Goal: Task Accomplishment & Management: Complete application form

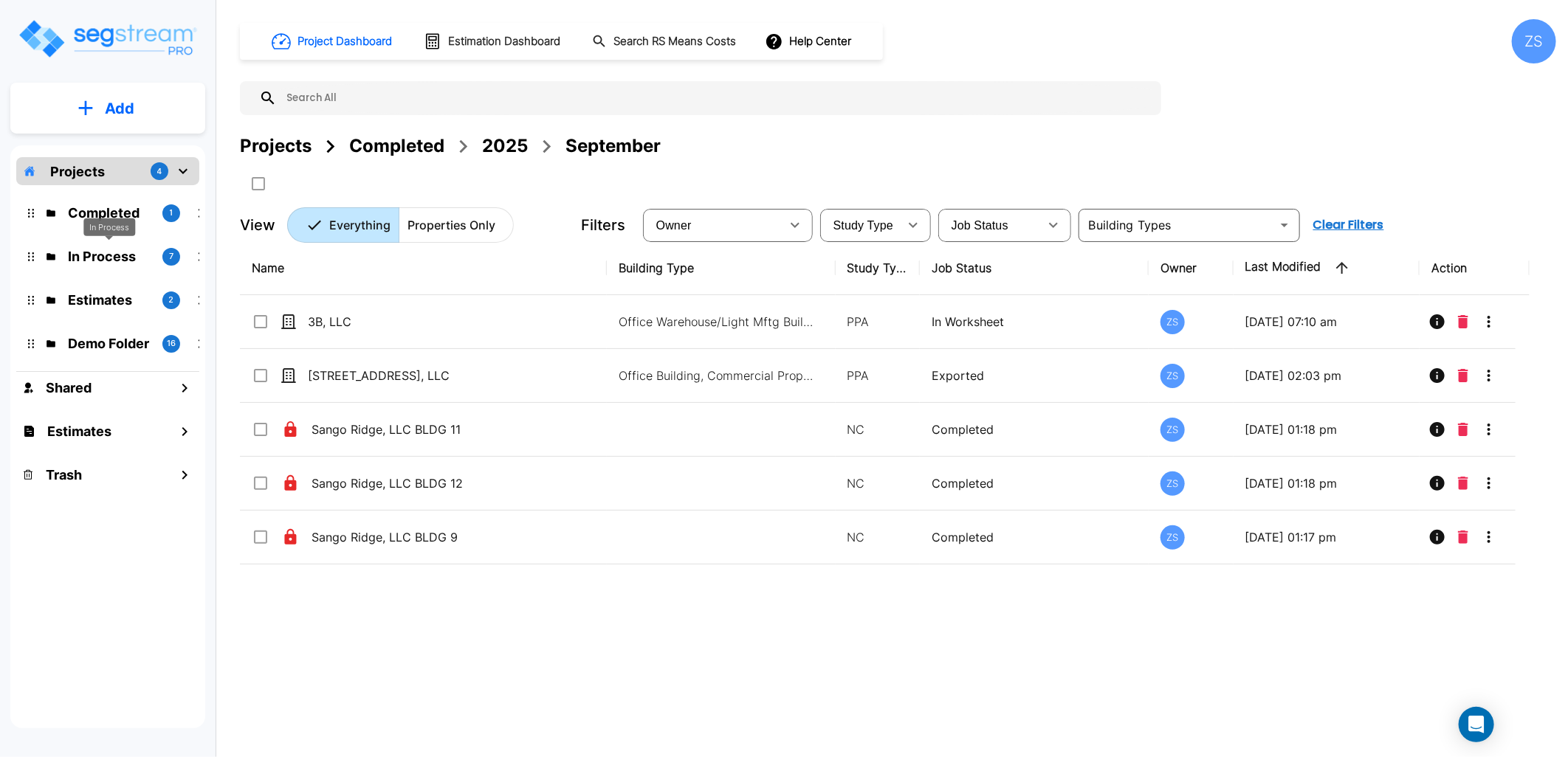
click at [92, 246] on p "In Process" at bounding box center [110, 256] width 83 height 20
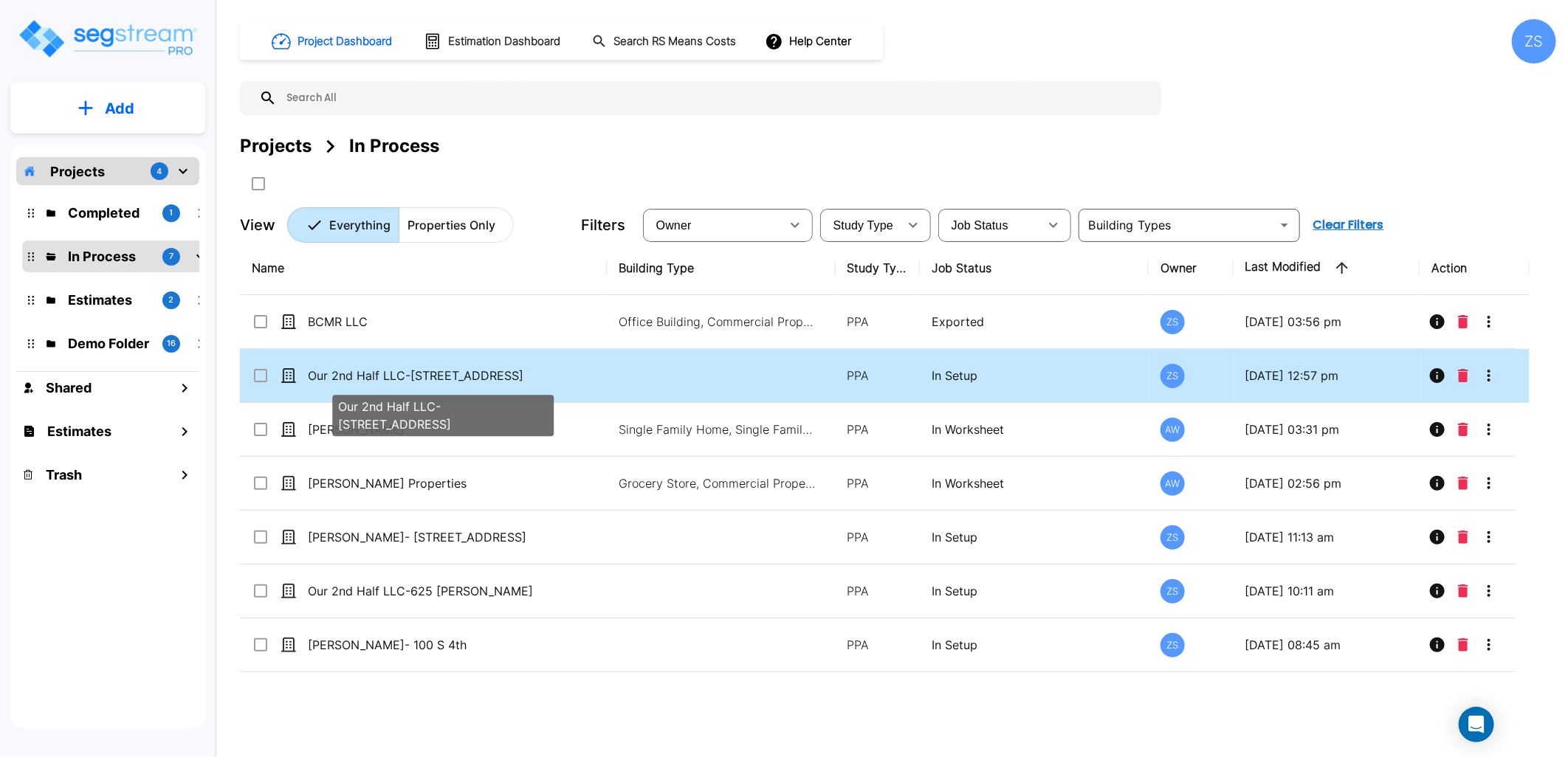
click at [497, 383] on p "Our 2nd Half LLC-[STREET_ADDRESS]" at bounding box center [430, 376] width 246 height 18
checkbox input "true"
click at [497, 383] on p "Our 2nd Half LLC-[STREET_ADDRESS]" at bounding box center [430, 376] width 246 height 18
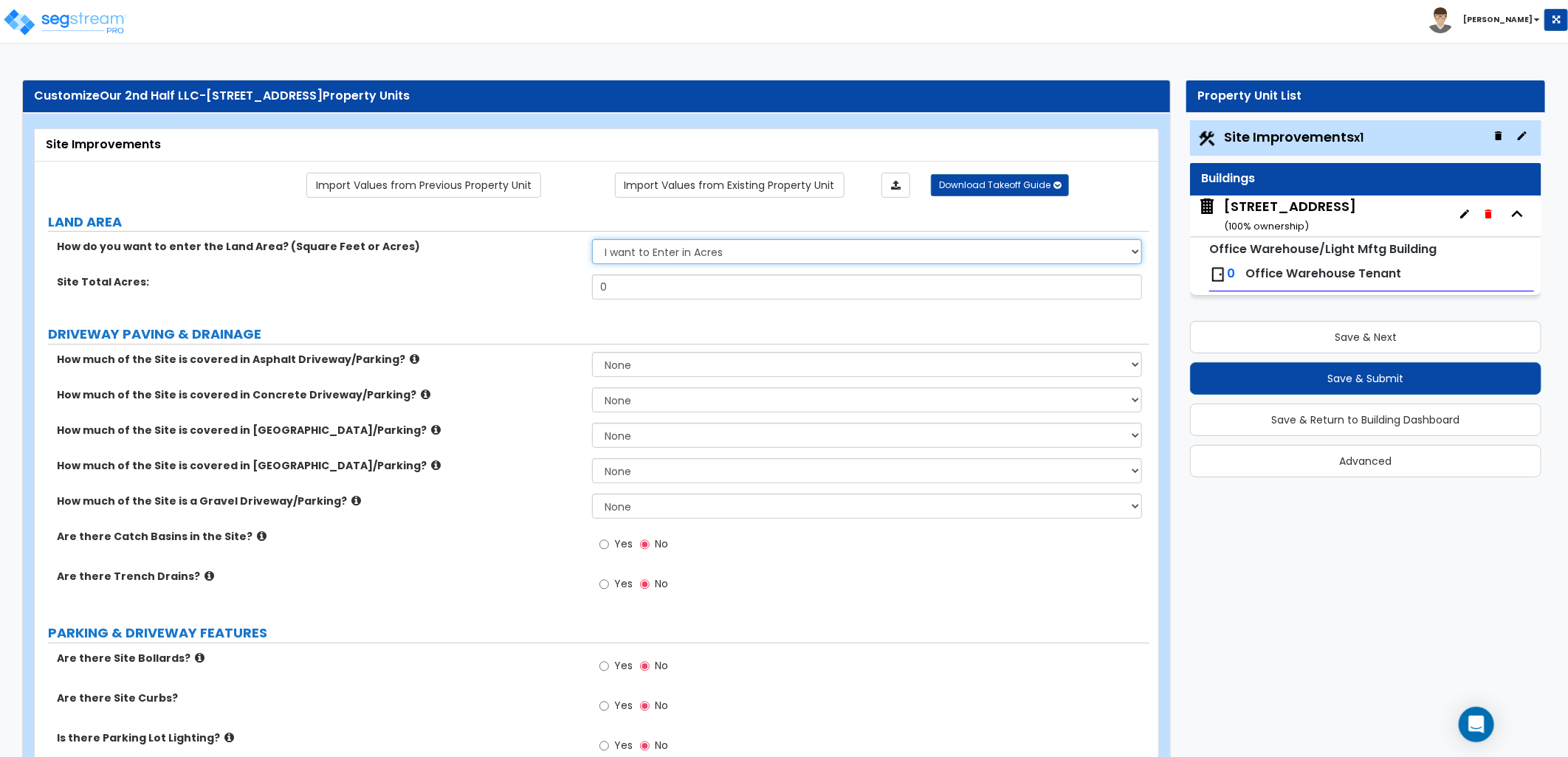
click at [698, 258] on select "I want to Enter in Acres I want to Enter in Square Feet" at bounding box center [867, 251] width 550 height 25
click at [592, 240] on select "I want to Enter in Acres I want to Enter in Square Feet" at bounding box center [867, 251] width 550 height 25
click at [694, 267] on div "How do you want to enter the Land Area? (Square Feet or Acres) I want to Enter …" at bounding box center [592, 257] width 1115 height 36
click at [692, 257] on select "I want to Enter in Acres I want to Enter in Square Feet" at bounding box center [867, 251] width 550 height 25
click at [592, 240] on select "I want to Enter in Acres I want to Enter in Square Feet" at bounding box center [867, 251] width 550 height 25
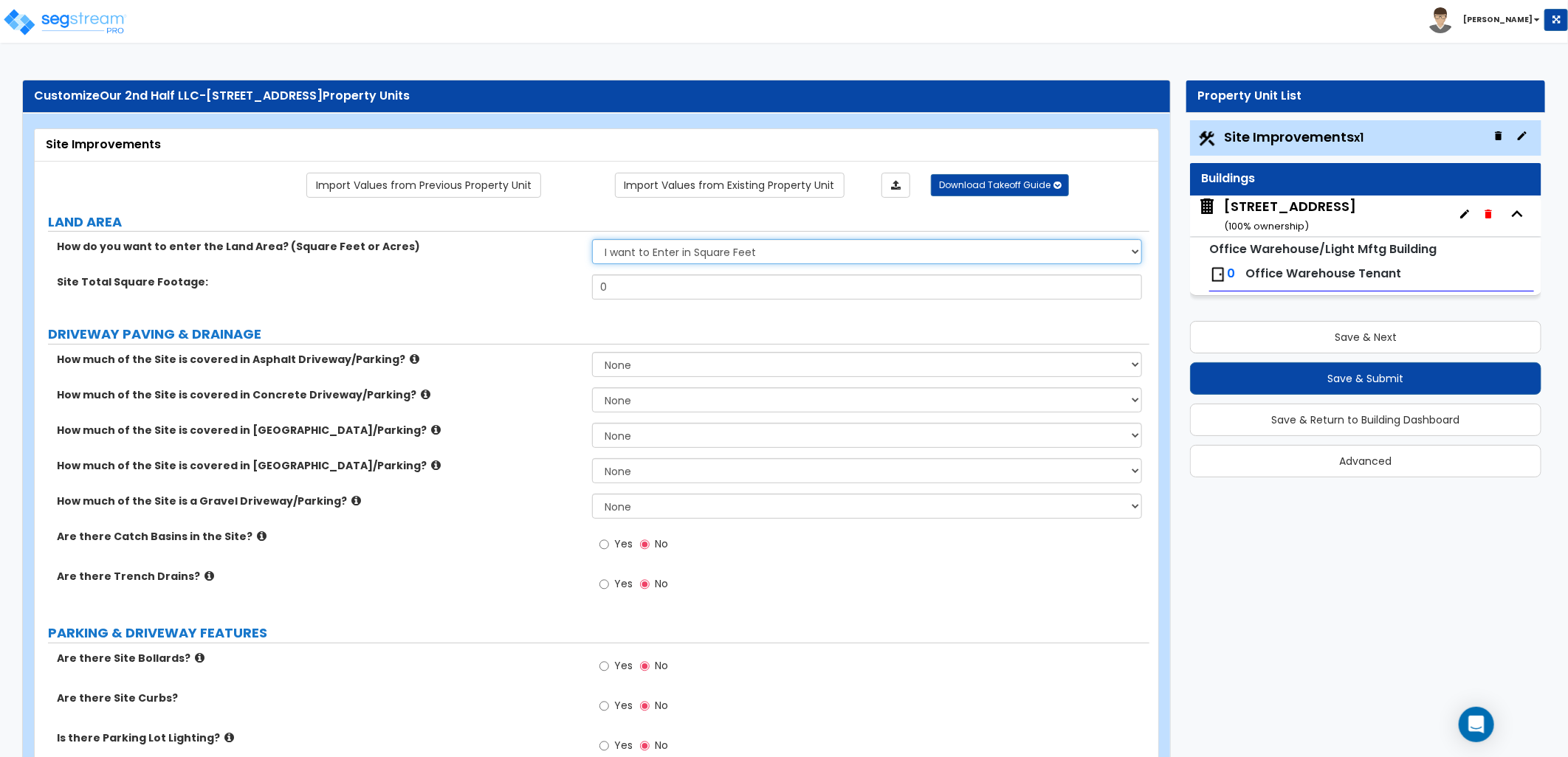
drag, startPoint x: 670, startPoint y: 246, endPoint x: 675, endPoint y: 261, distance: 15.8
click at [670, 247] on select "I want to Enter in Acres I want to Enter in Square Feet" at bounding box center [867, 251] width 550 height 25
select select "1"
click at [592, 240] on select "I want to Enter in Acres I want to Enter in Square Feet" at bounding box center [867, 251] width 550 height 25
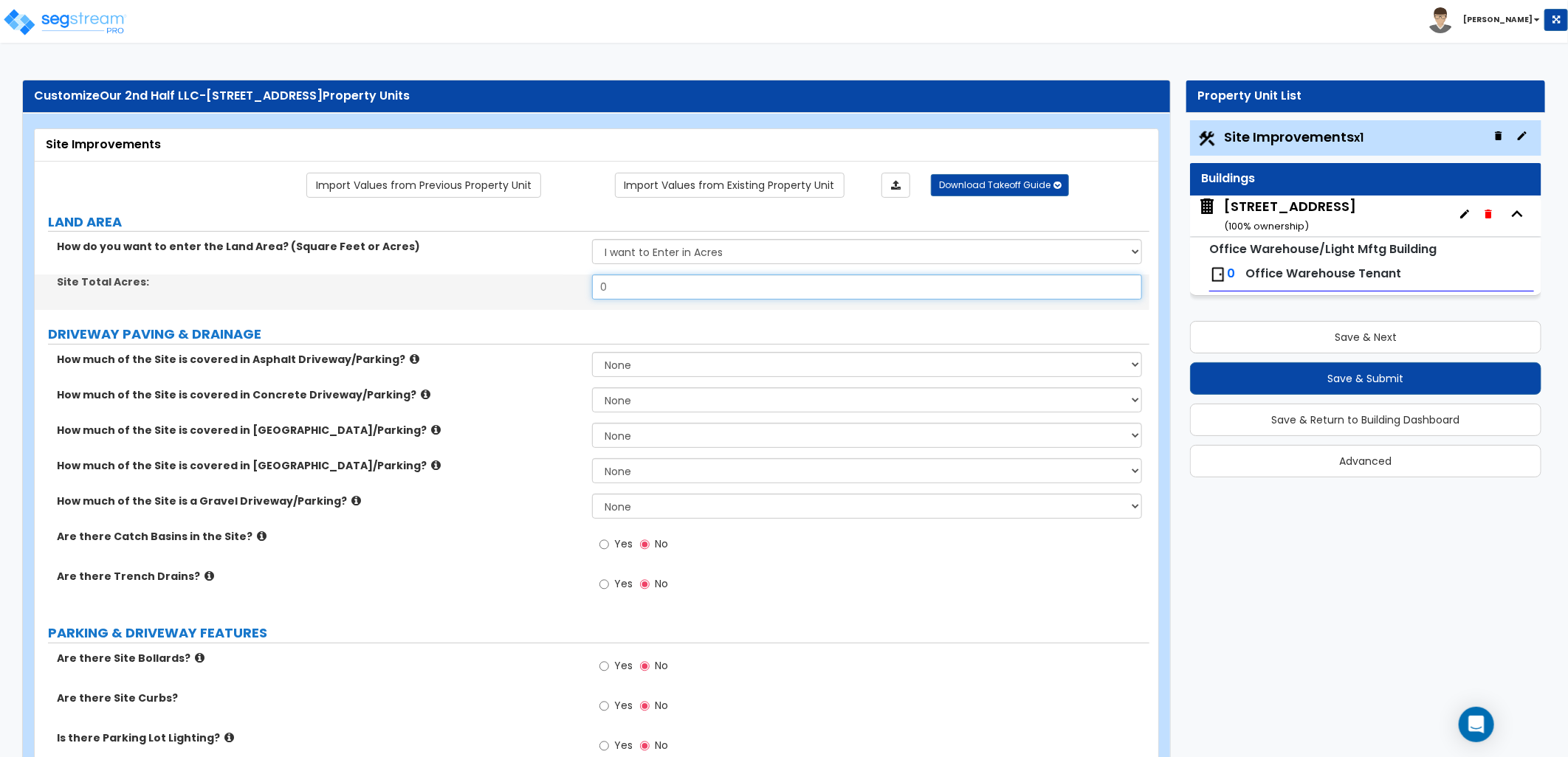
drag, startPoint x: 570, startPoint y: 290, endPoint x: 619, endPoint y: 298, distance: 49.6
click at [565, 290] on div "Site Total Acres: 0" at bounding box center [592, 293] width 1115 height 36
type input ".5"
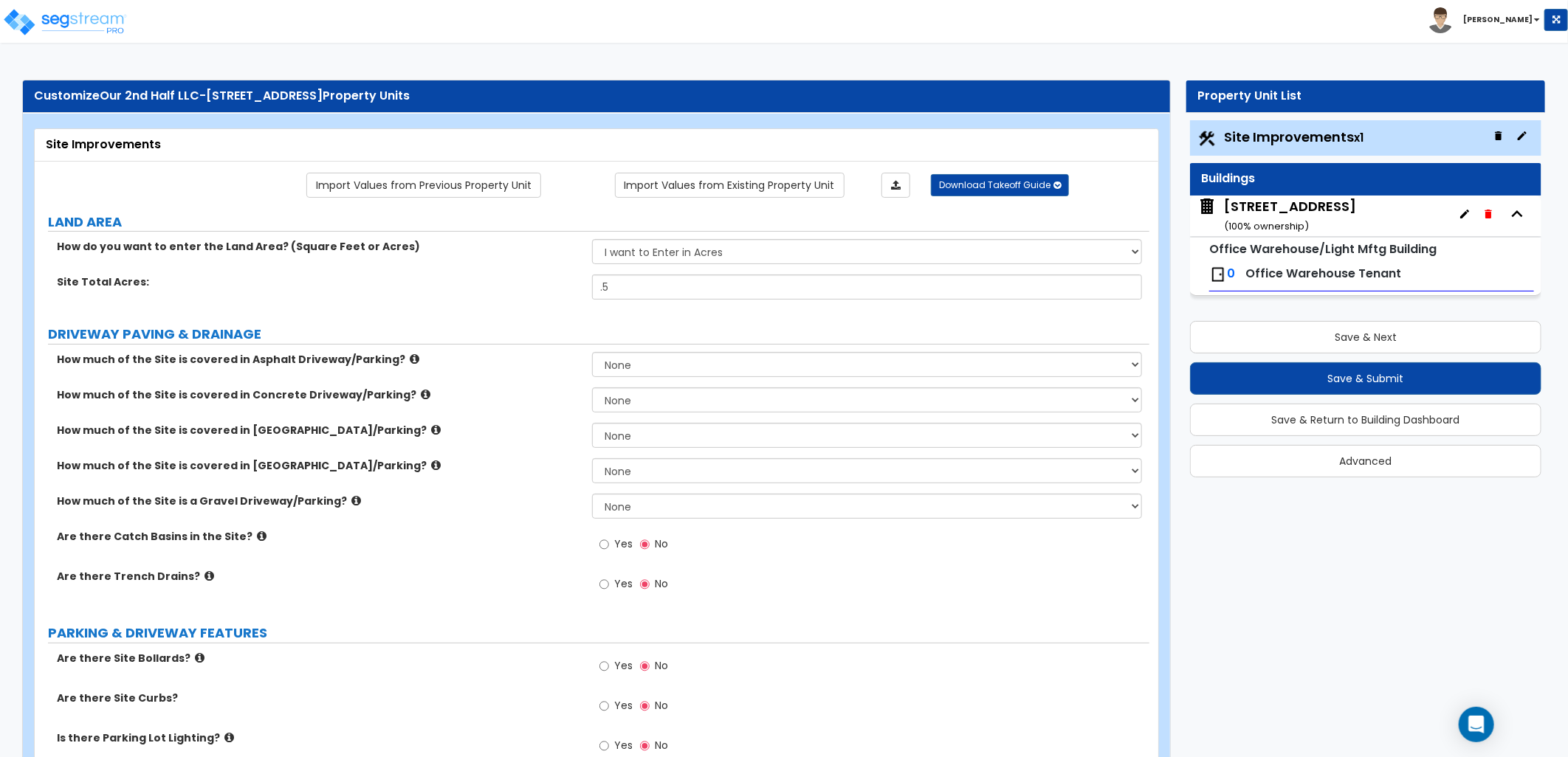
click at [50, 25] on img at bounding box center [64, 22] width 126 height 30
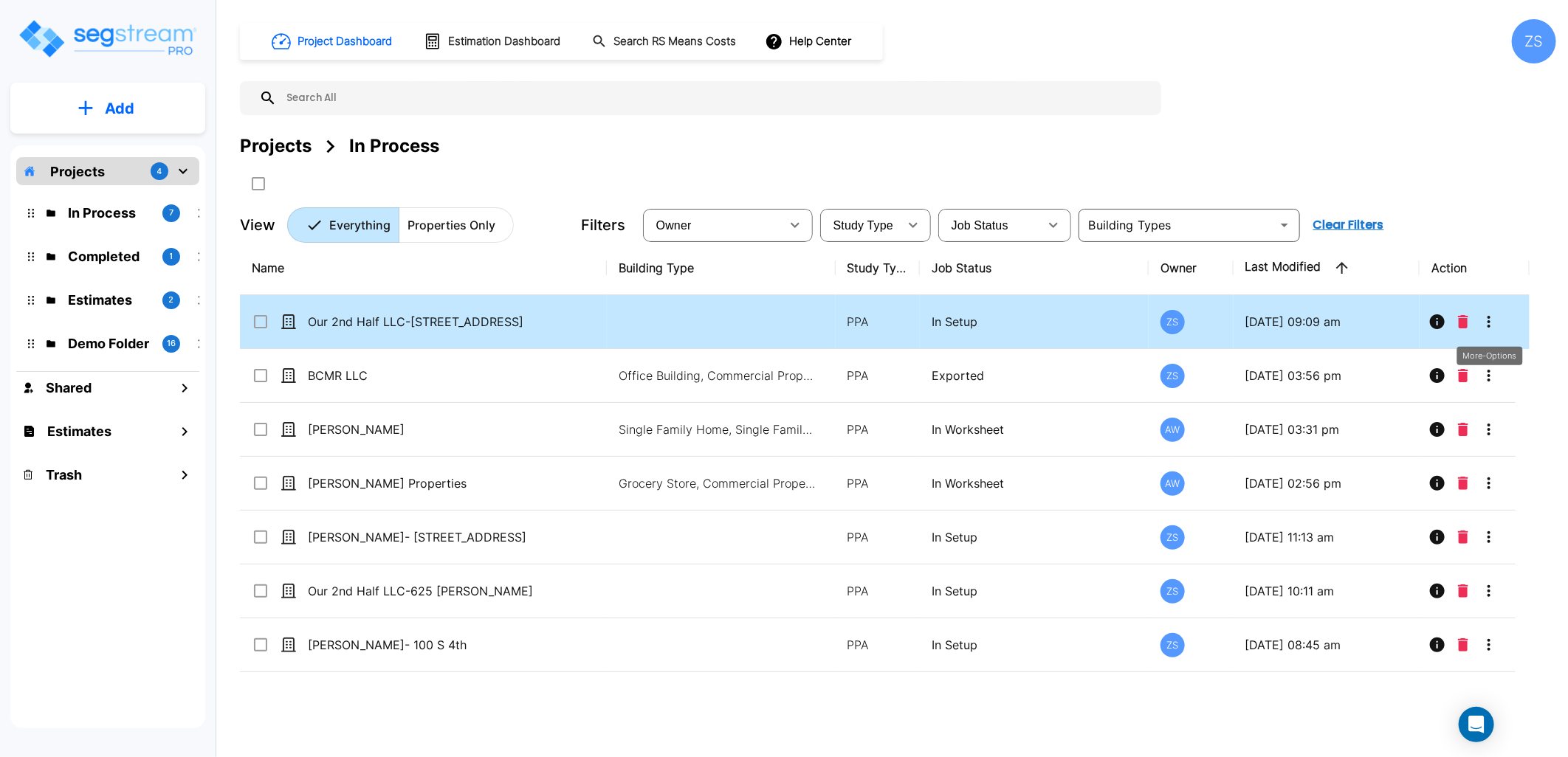
click at [1486, 322] on icon "More-Options" at bounding box center [1489, 322] width 18 height 18
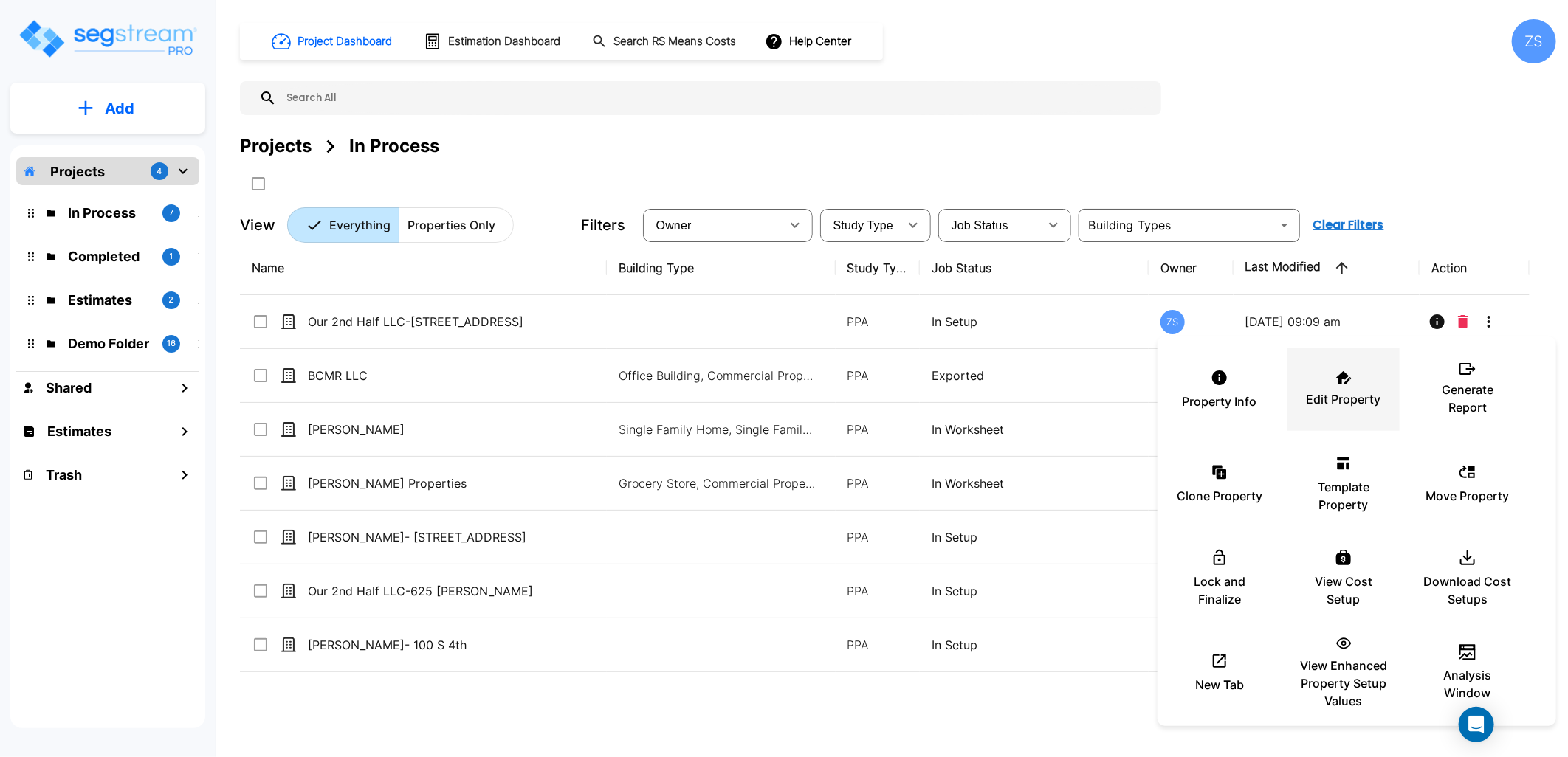
click at [1331, 393] on p "Edit Property" at bounding box center [1344, 399] width 74 height 18
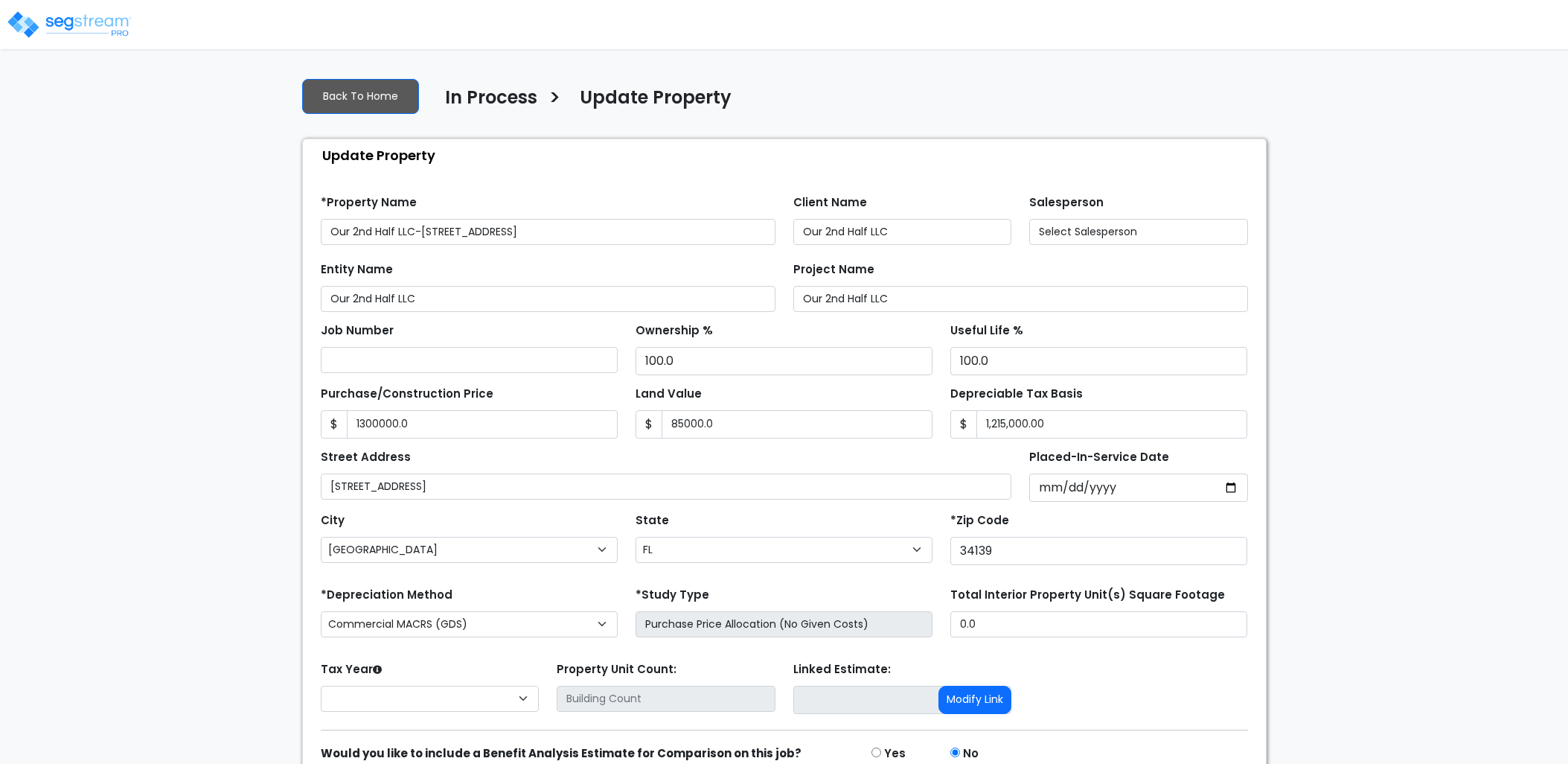
select select "FL"
type input "1,300,000.0"
type input "85,000.0"
select select "2024"
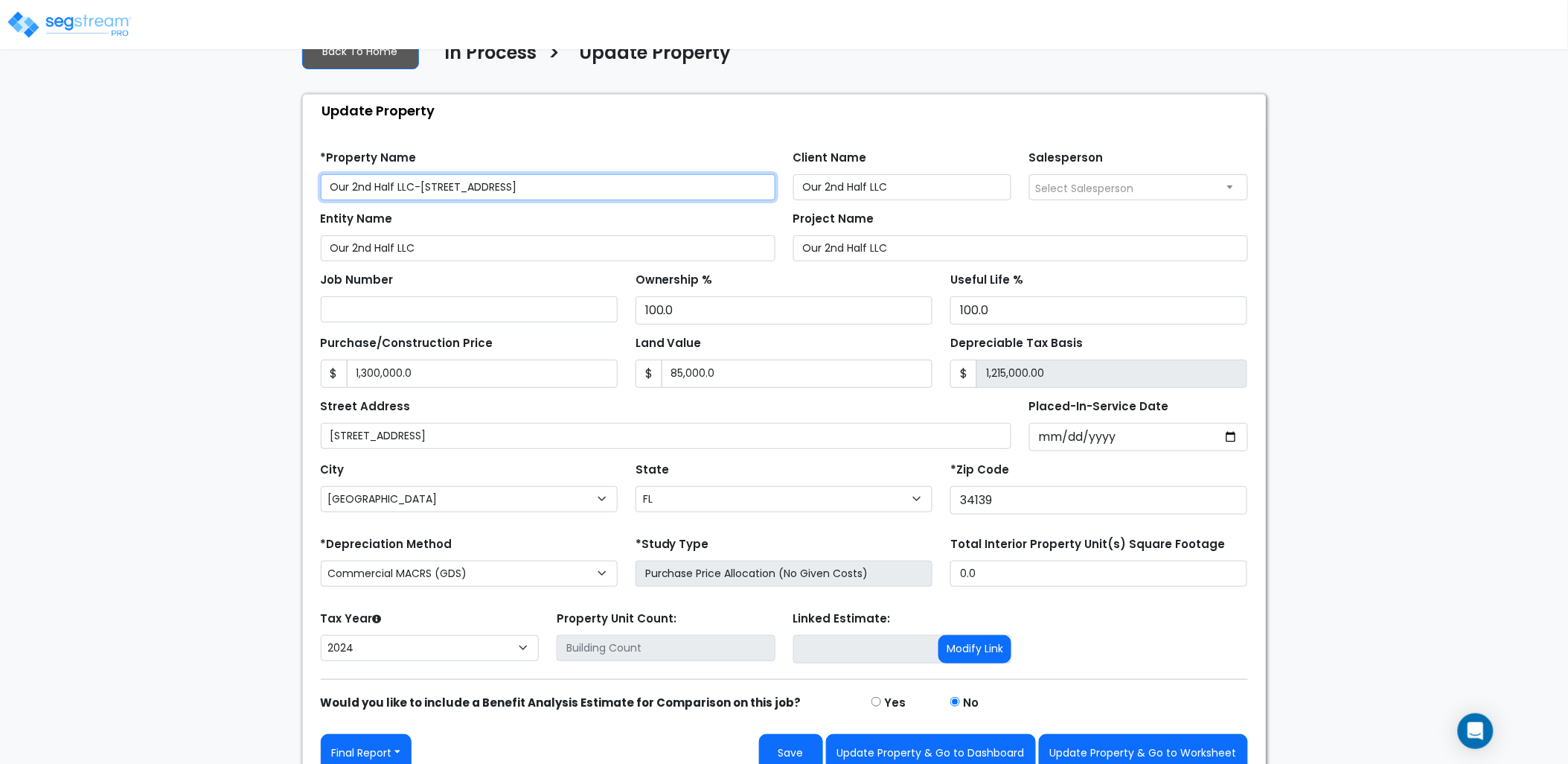
scroll to position [66, 0]
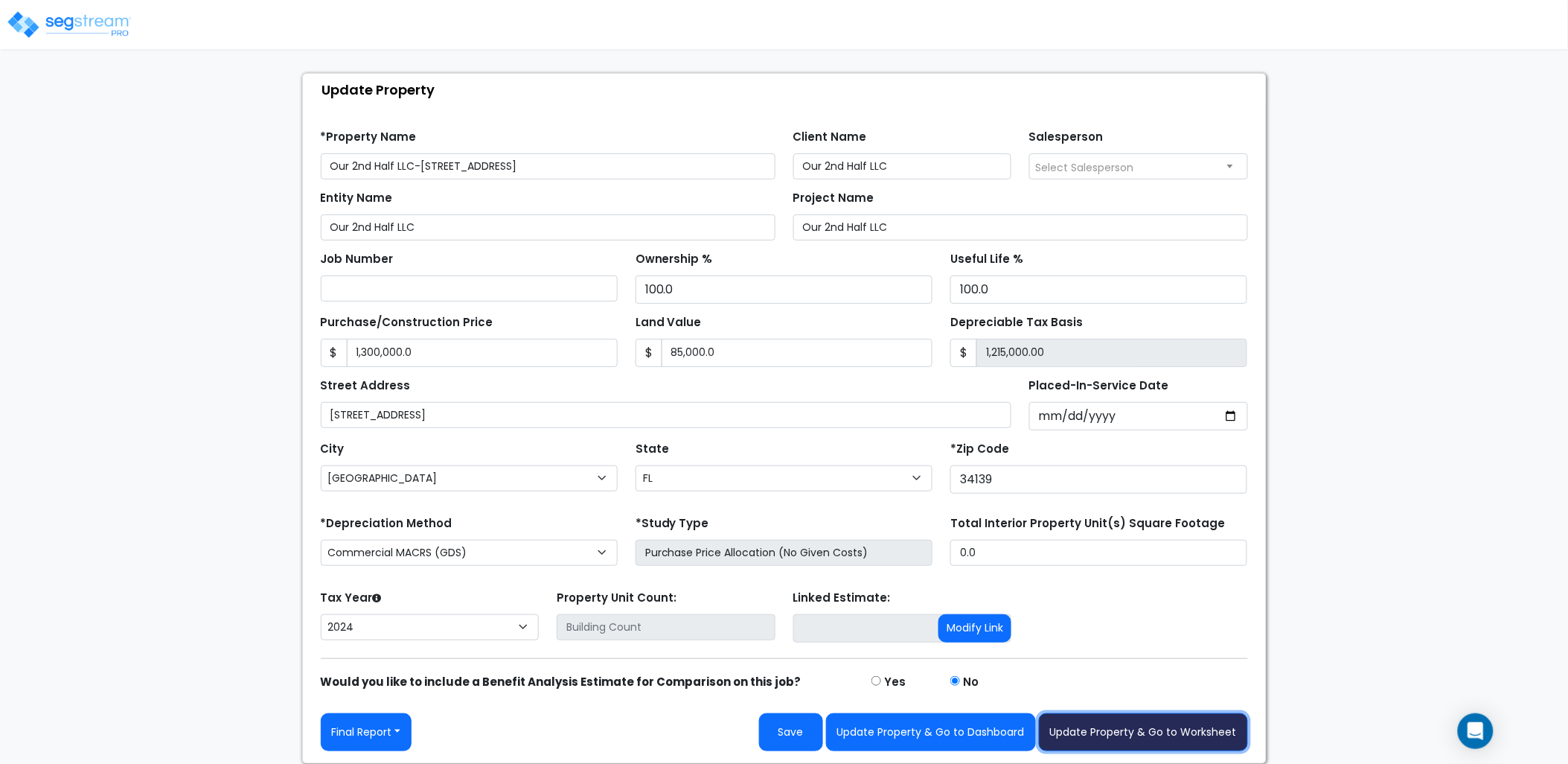
click at [1081, 723] on button "Update Property & Go to Worksheet" at bounding box center [1143, 732] width 209 height 38
type input "1300000"
type input "85000"
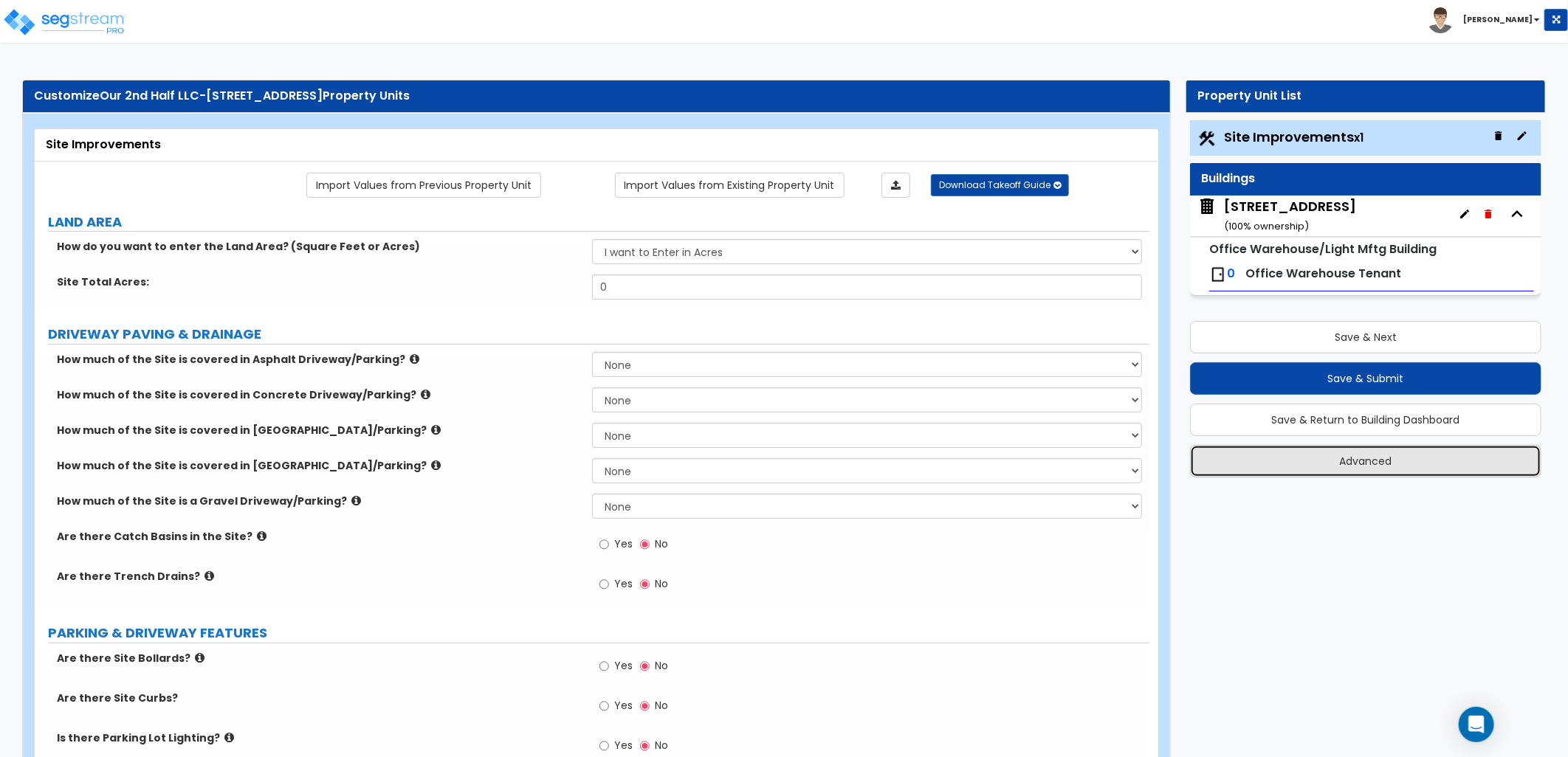
click at [1342, 465] on button "Advanced" at bounding box center [1365, 461] width 351 height 33
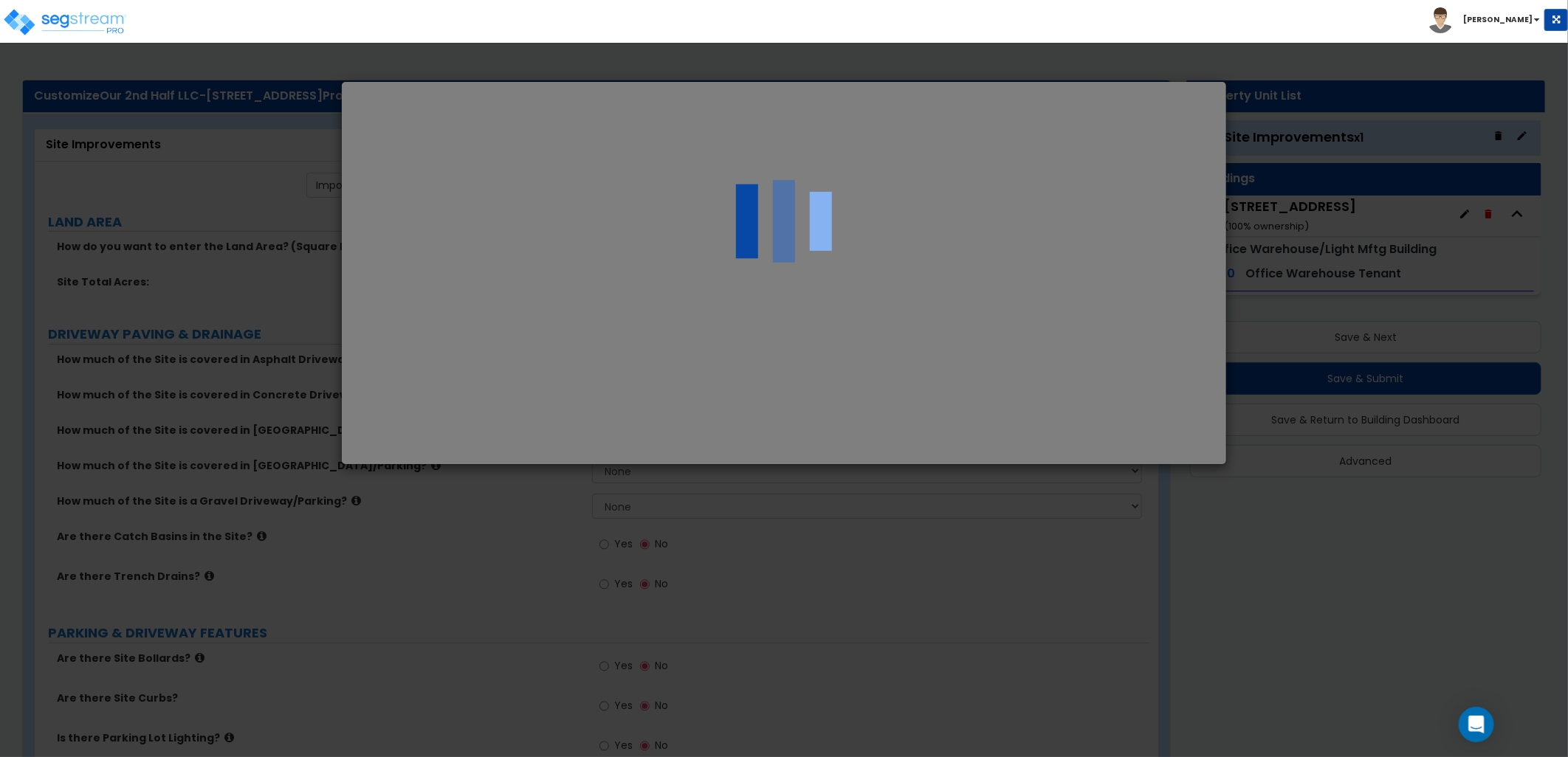
select select "FL"
select select "2024"
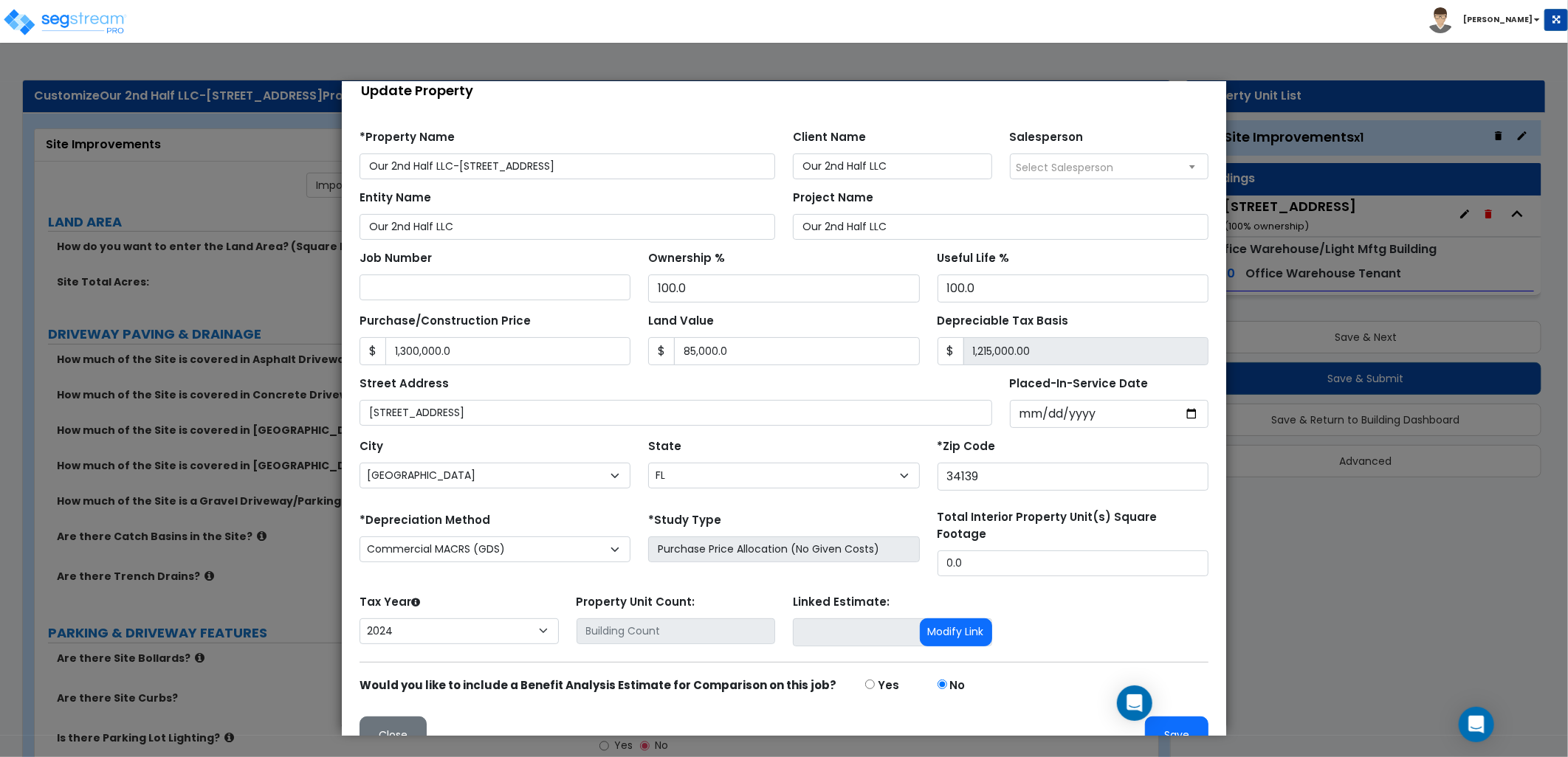
scroll to position [48, 0]
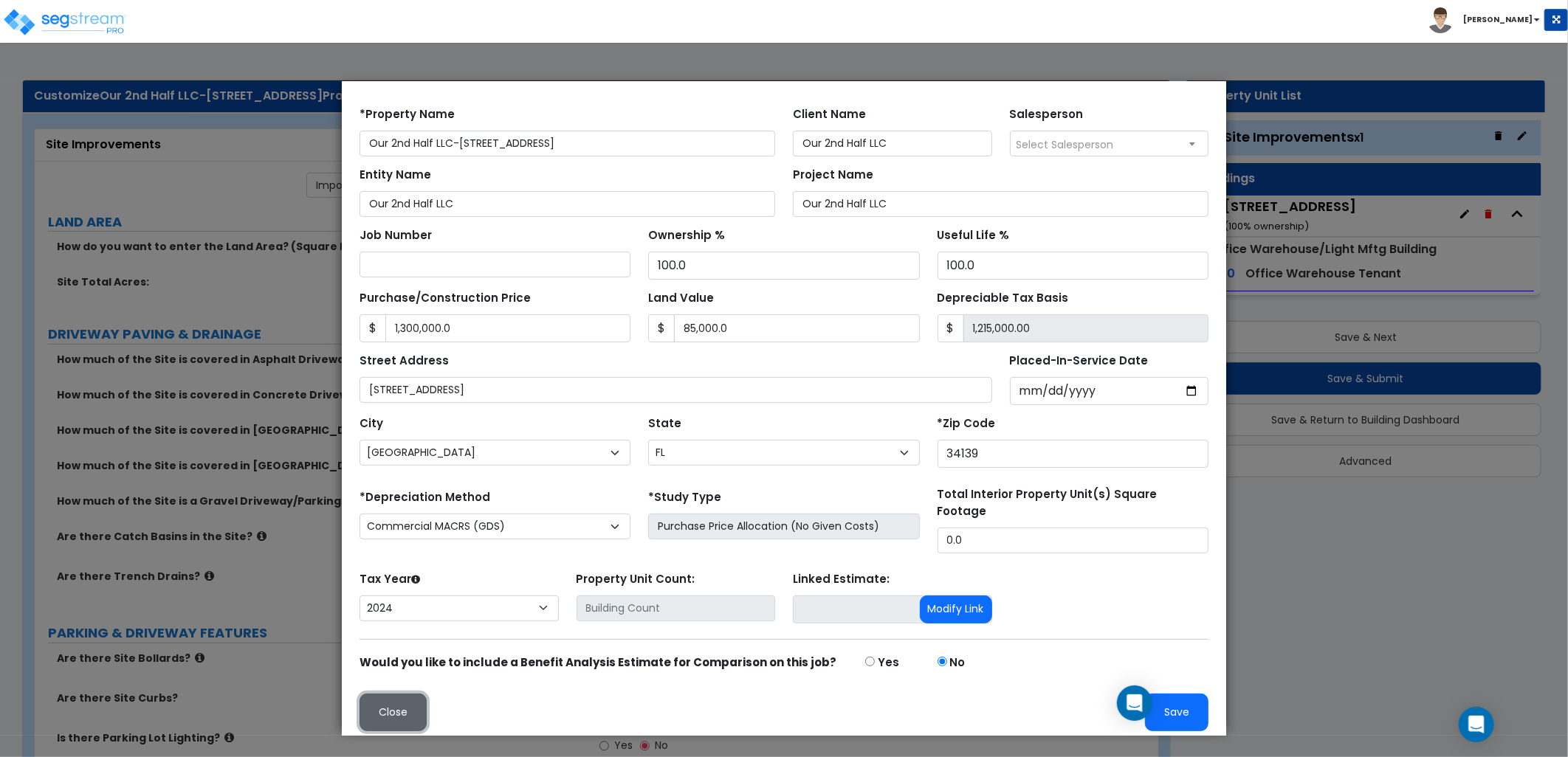
click at [404, 710] on button "Close" at bounding box center [392, 712] width 67 height 38
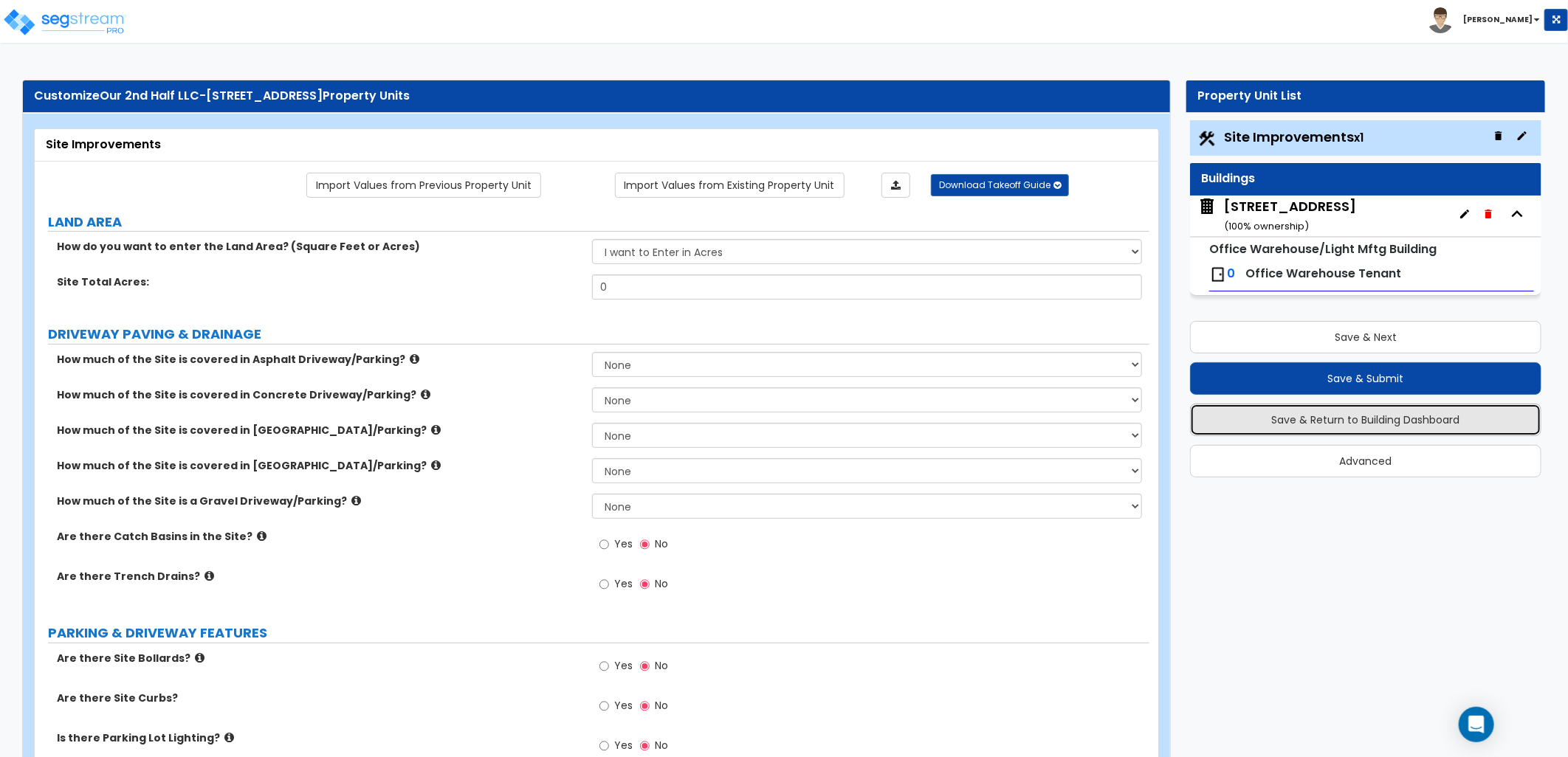
click at [1290, 422] on button "Save & Return to Building Dashboard" at bounding box center [1365, 419] width 351 height 33
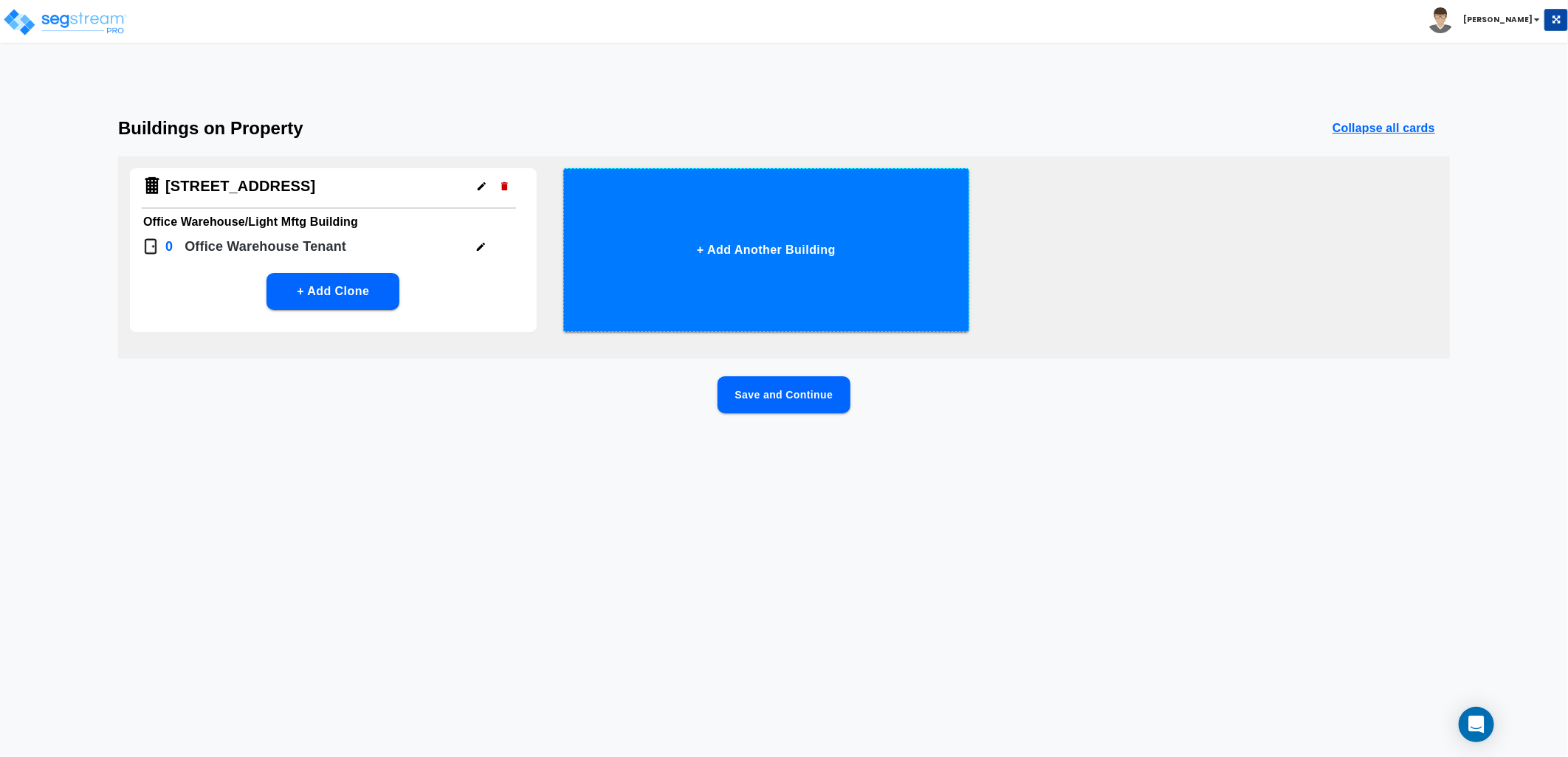
click at [676, 247] on button "+ Add Another Building" at bounding box center [766, 250] width 406 height 164
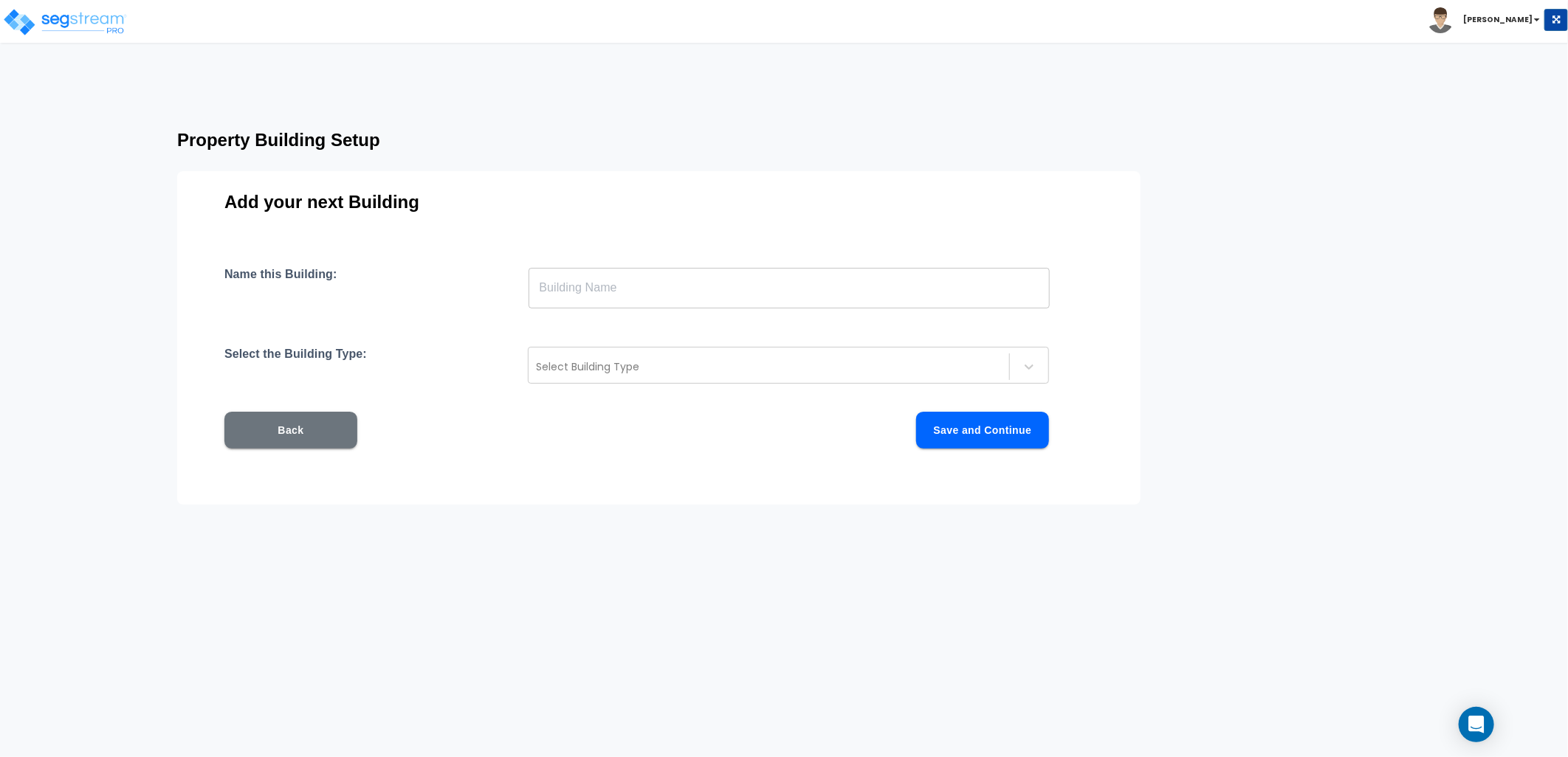
click at [630, 284] on input "text" at bounding box center [789, 288] width 521 height 42
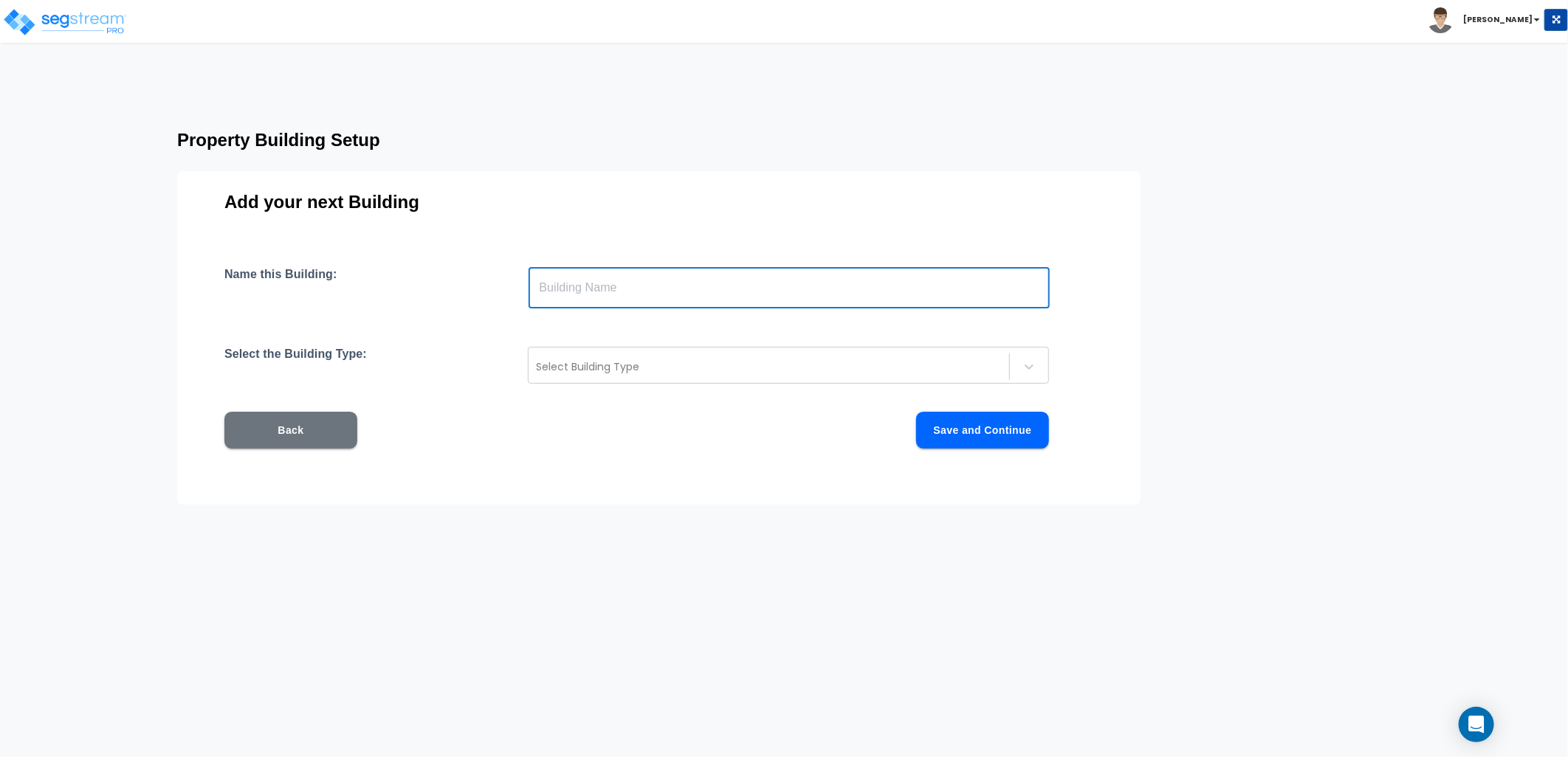
click at [1297, 338] on div "Property Building Setup Add your next Building Name this Building: ​ Select the…" at bounding box center [784, 304] width 1568 height 374
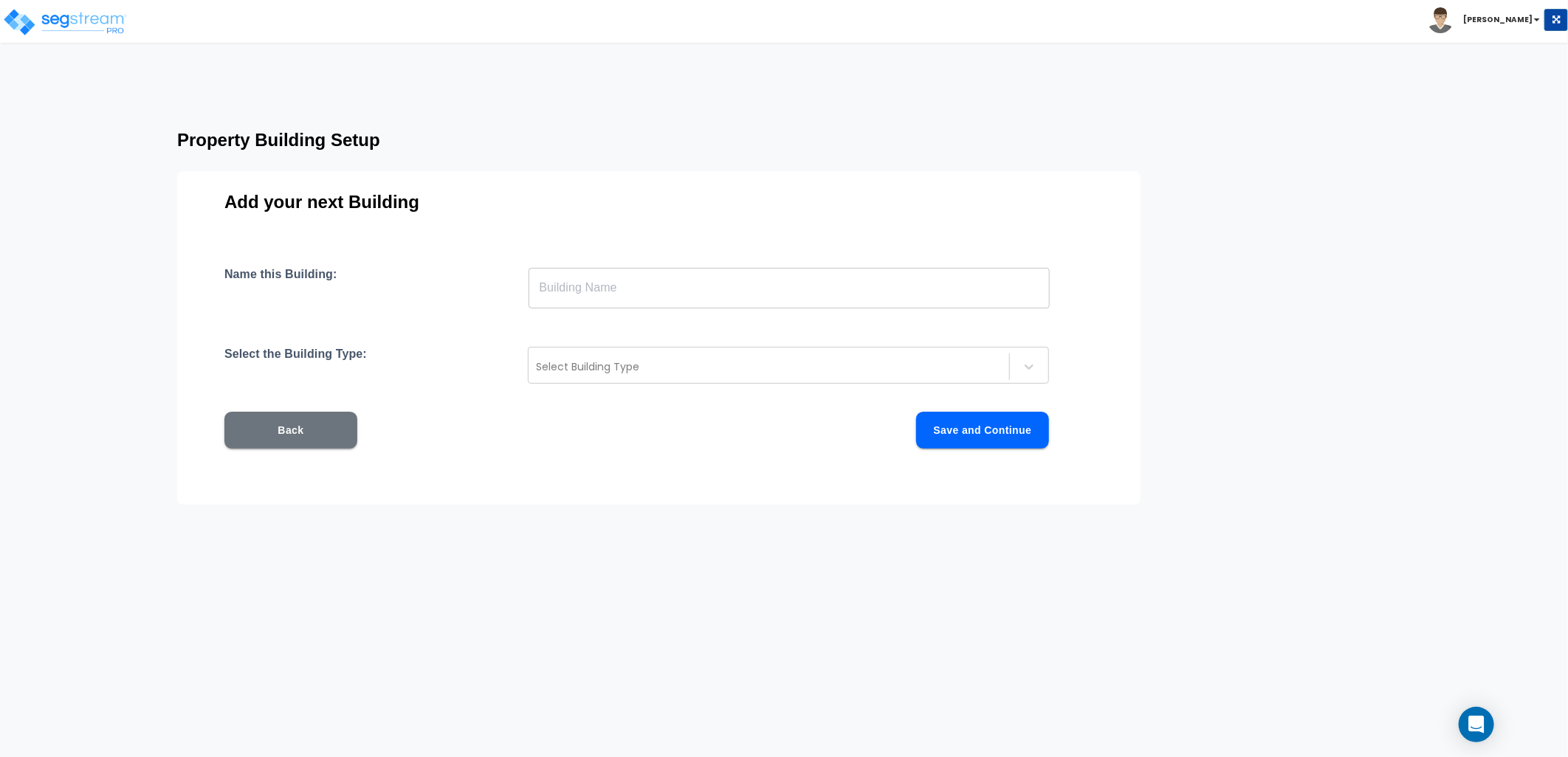
click at [722, 298] on input "text" at bounding box center [789, 288] width 521 height 42
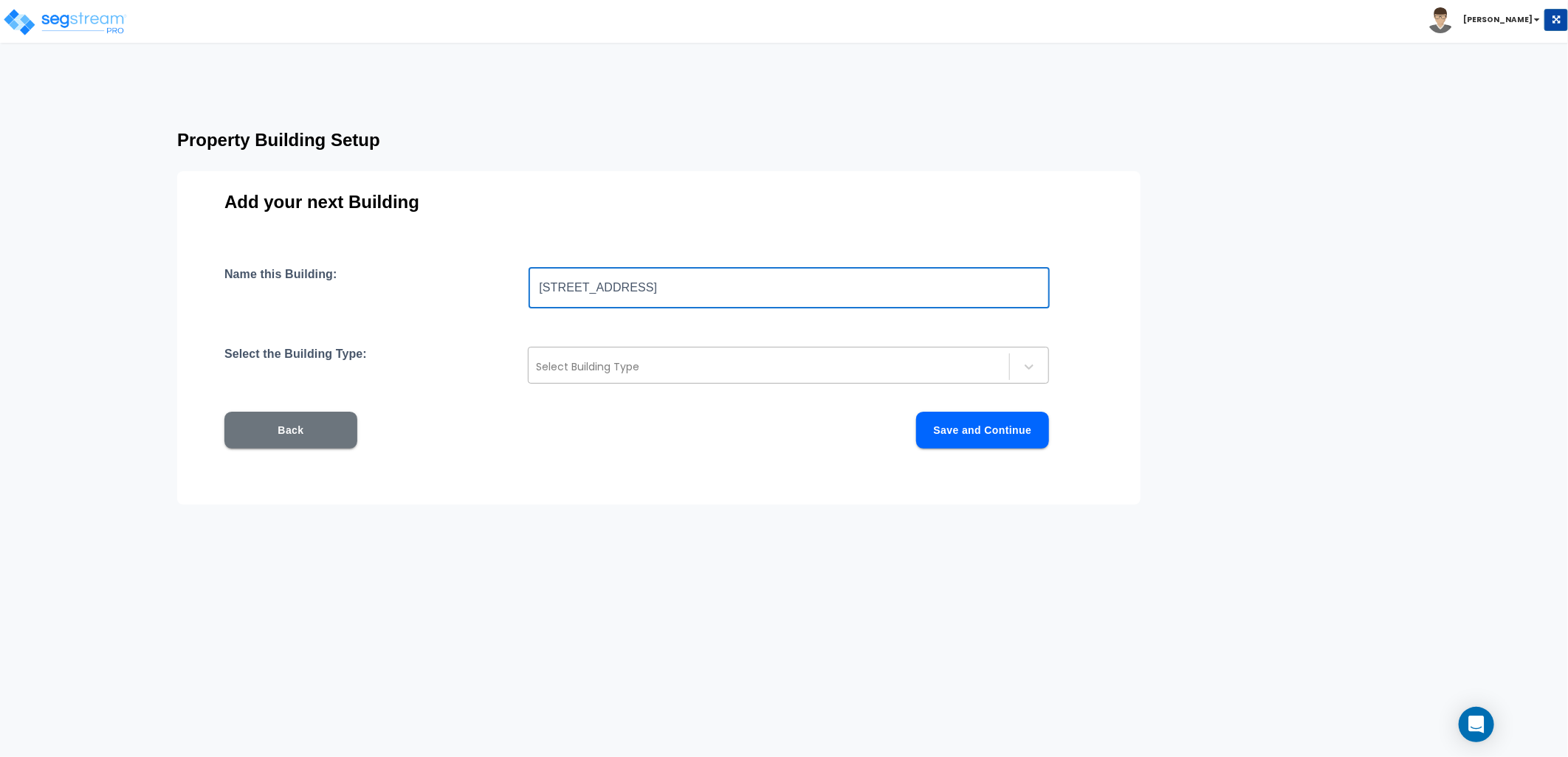
type input "615 Begonia St"
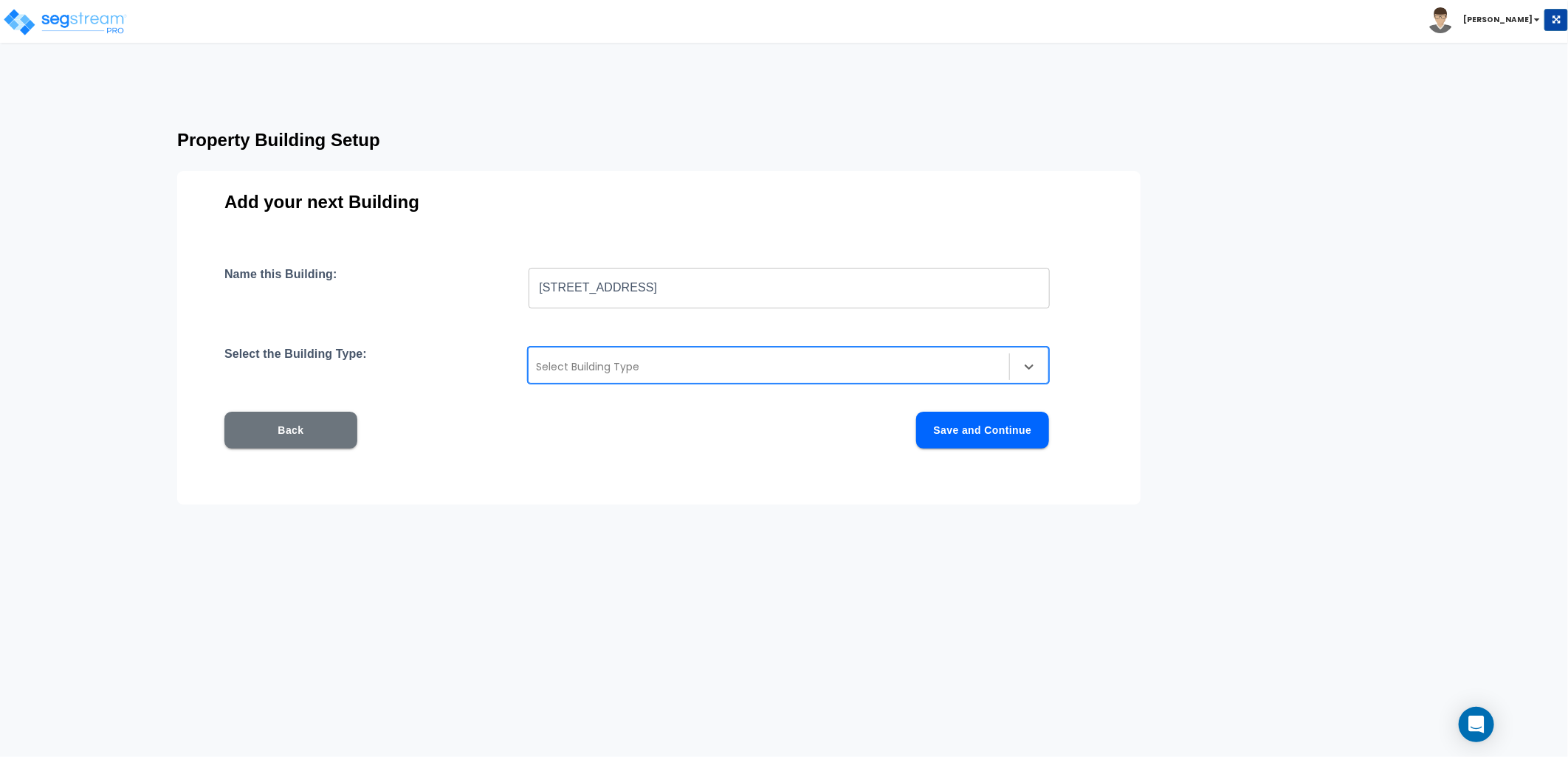
click at [704, 357] on div "Select Building Type" at bounding box center [769, 367] width 480 height 24
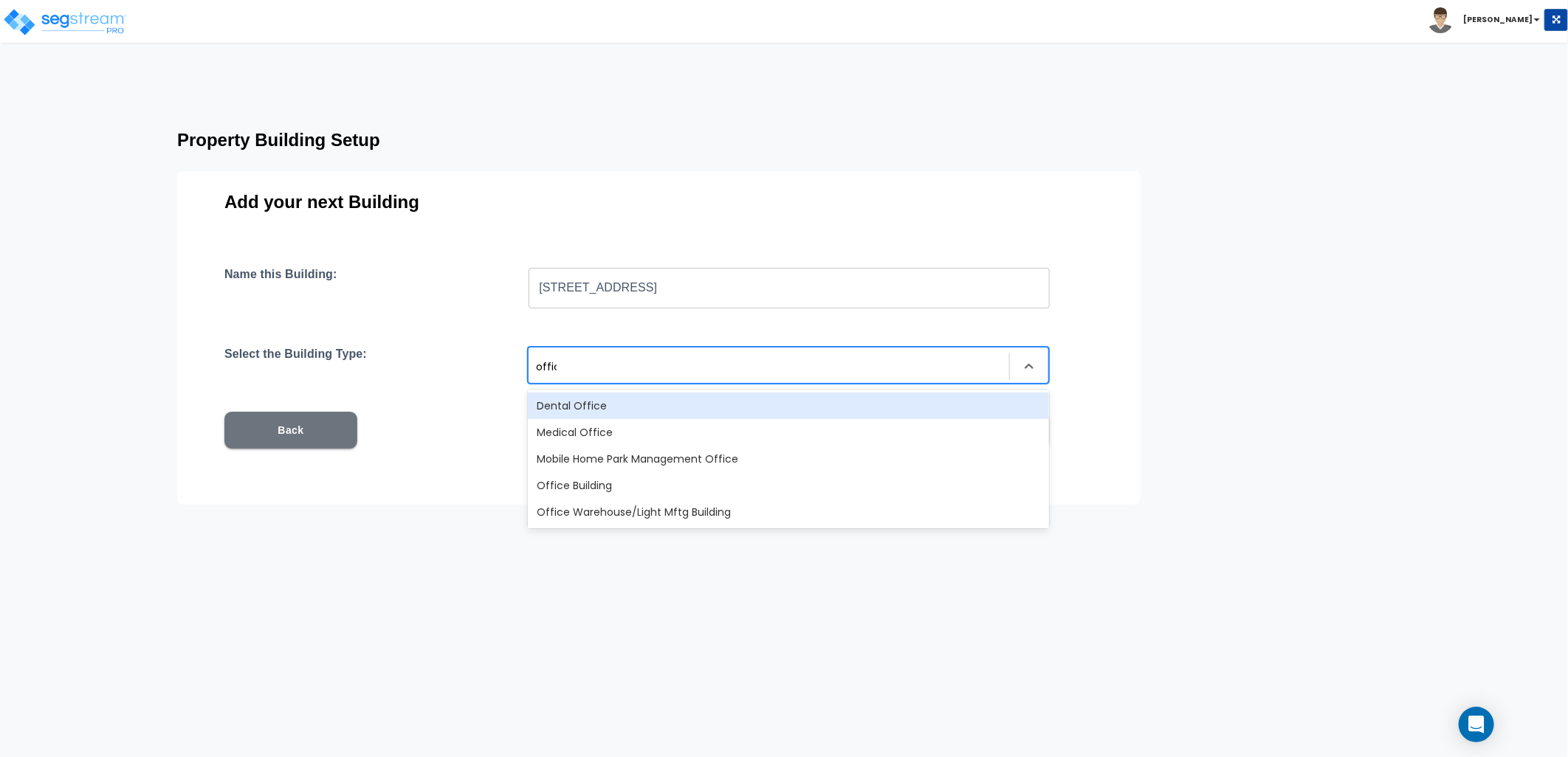
type input "office"
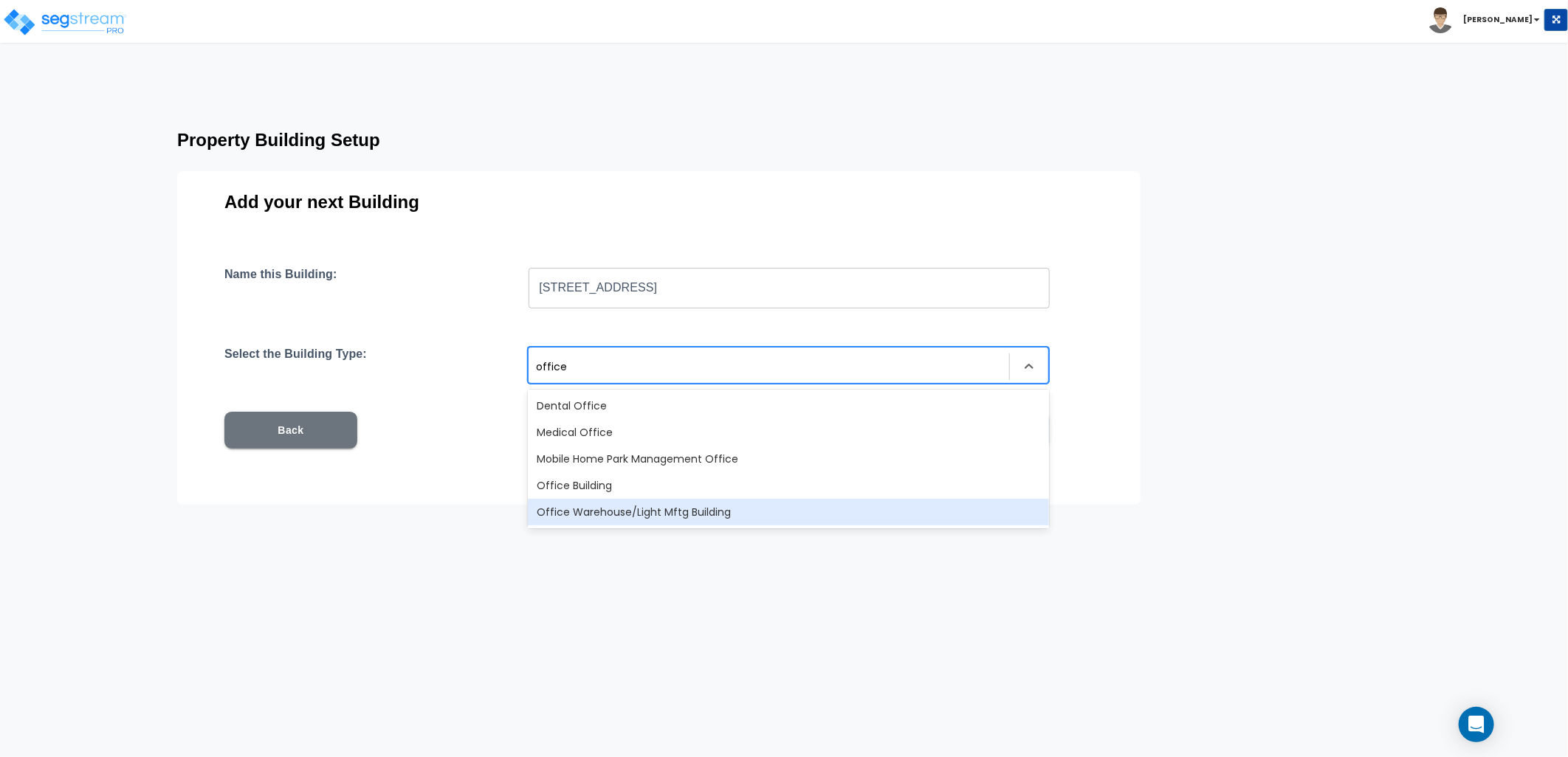
click at [700, 532] on html "Toggle navigation Zack x" at bounding box center [784, 304] width 1568 height 610
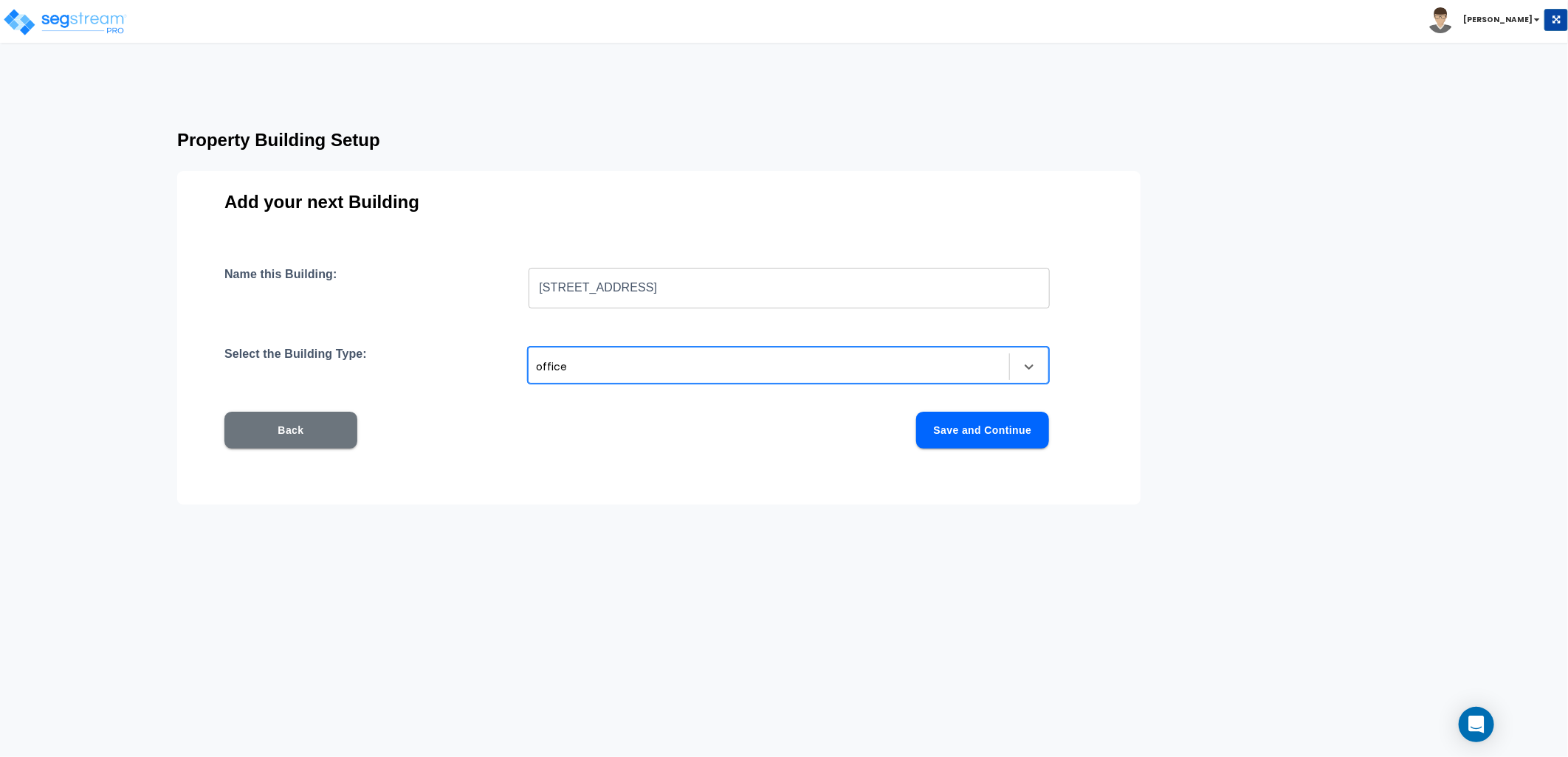
click at [969, 433] on button "Save and Continue" at bounding box center [983, 430] width 132 height 37
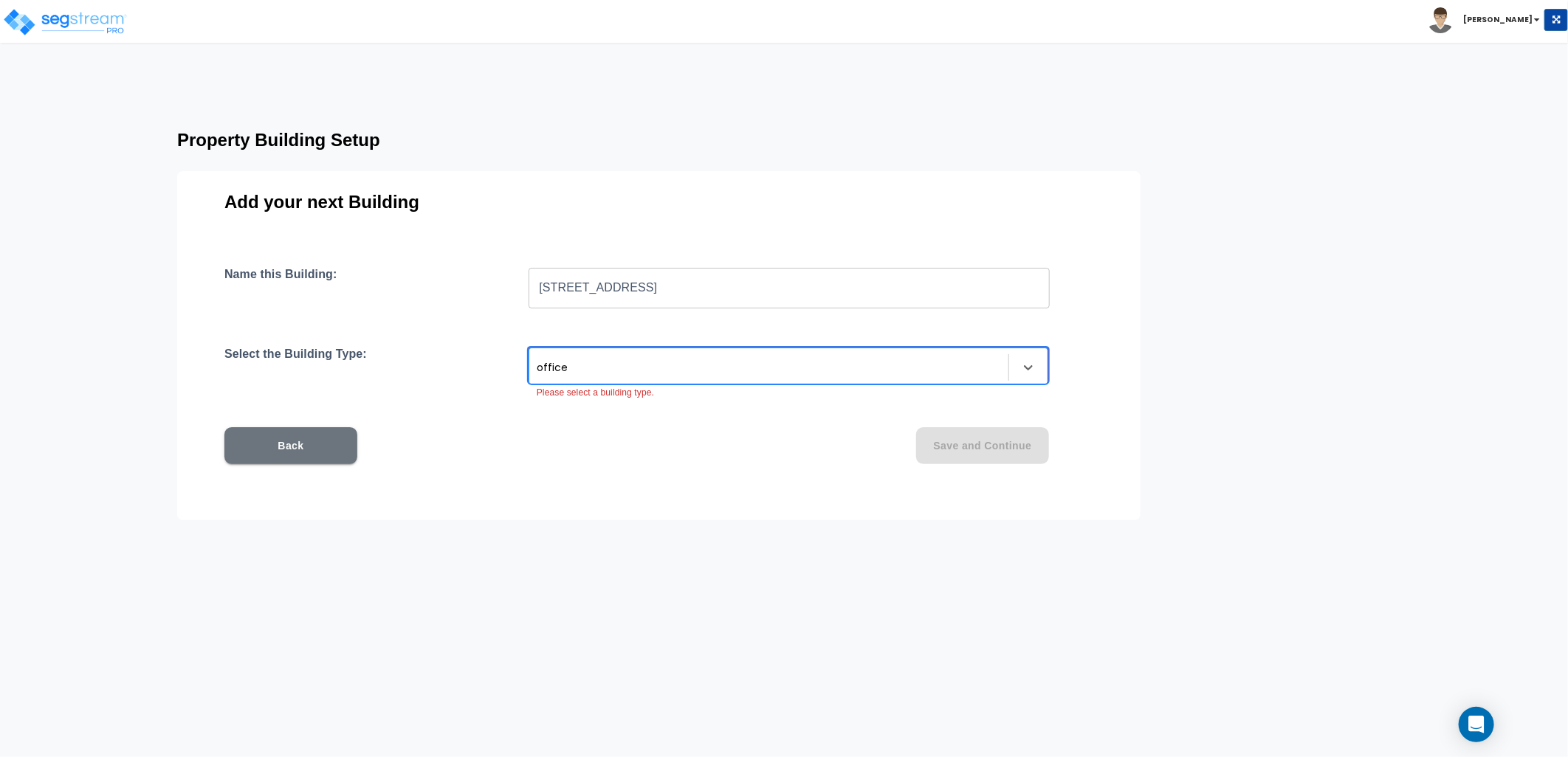
click at [670, 366] on div "office" at bounding box center [769, 368] width 465 height 18
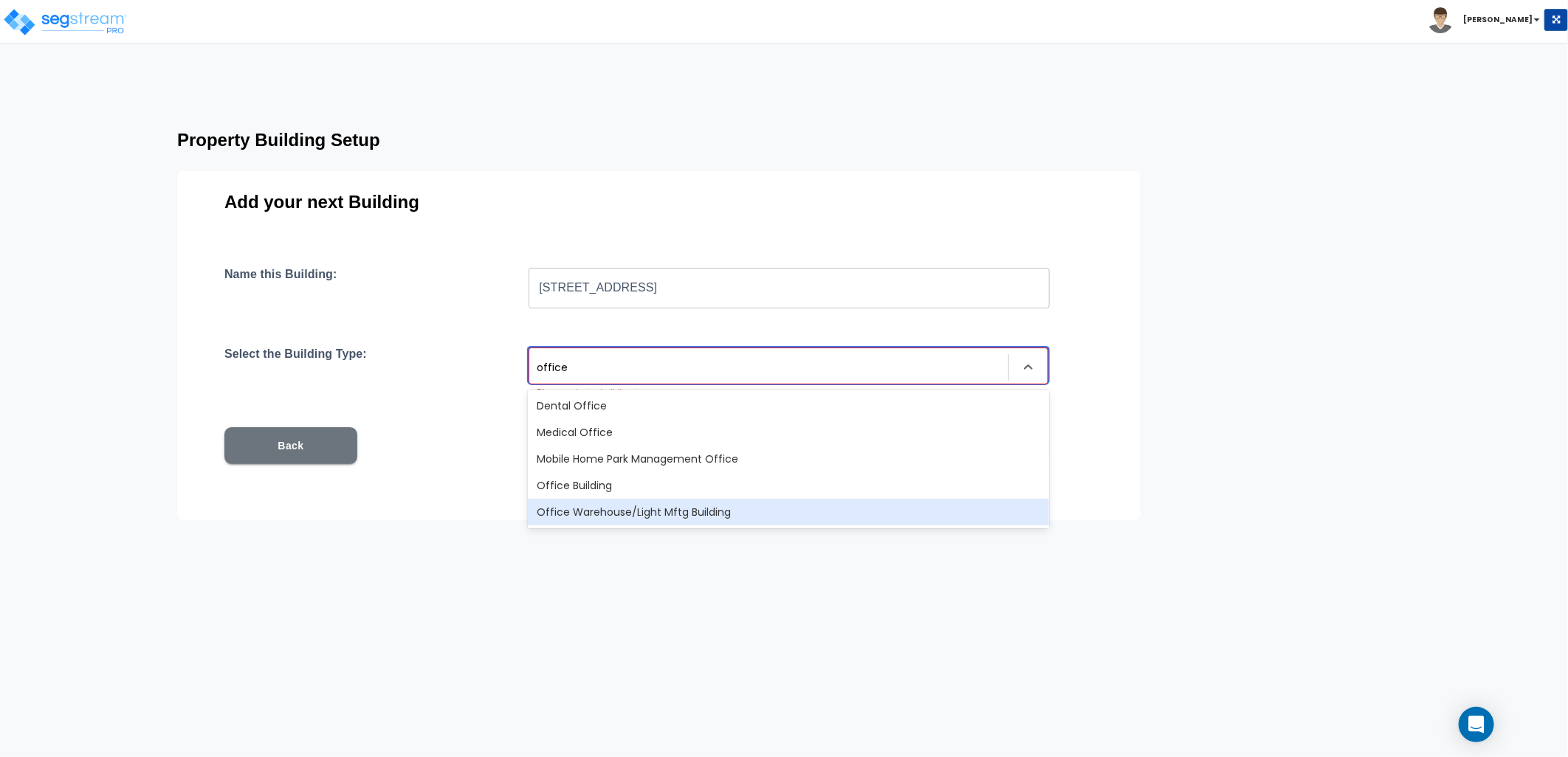
click at [673, 505] on div "Office Warehouse/Light Mftg Building" at bounding box center [788, 512] width 521 height 27
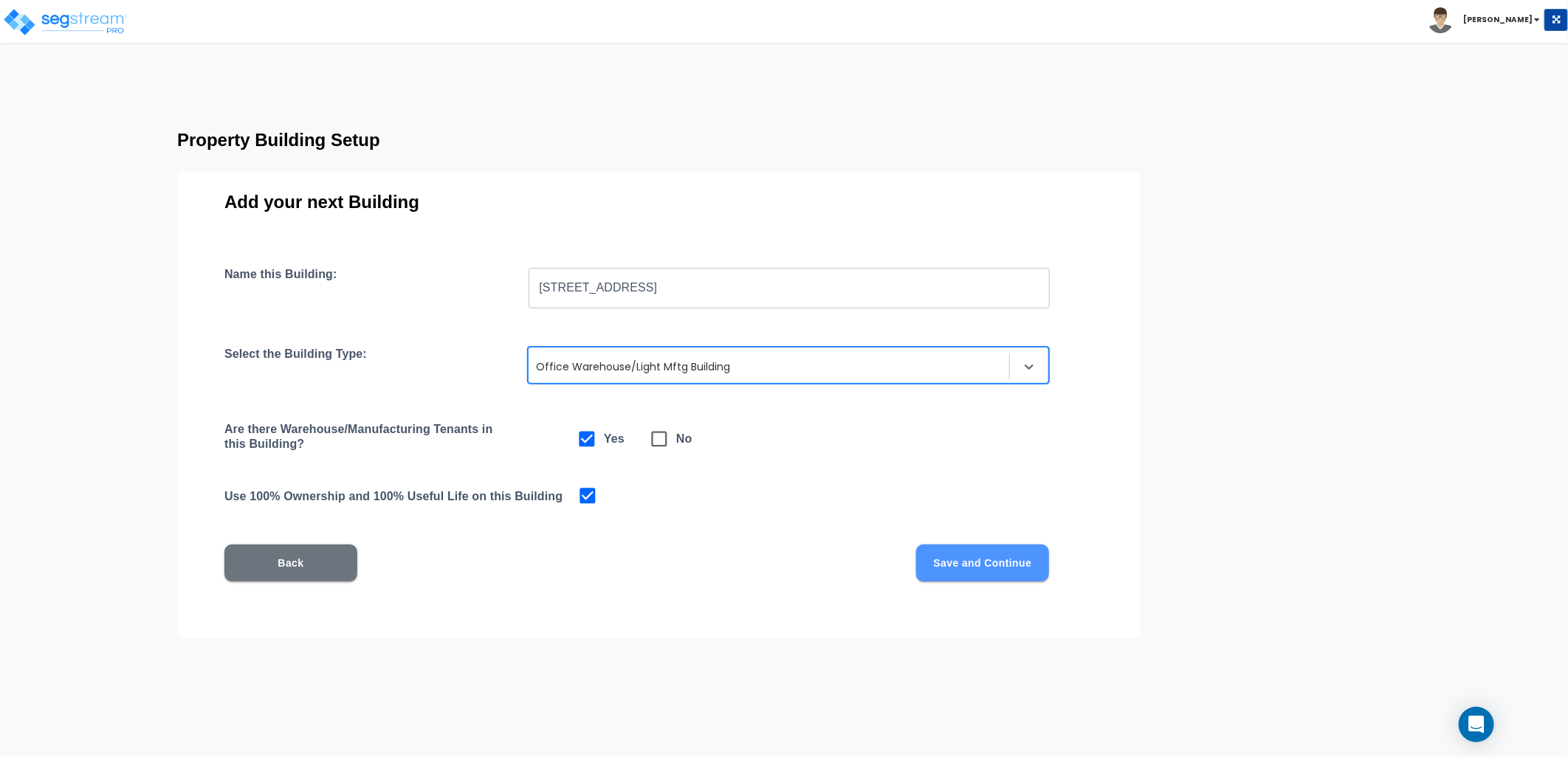
click at [950, 562] on button "Save and Continue" at bounding box center [983, 562] width 132 height 37
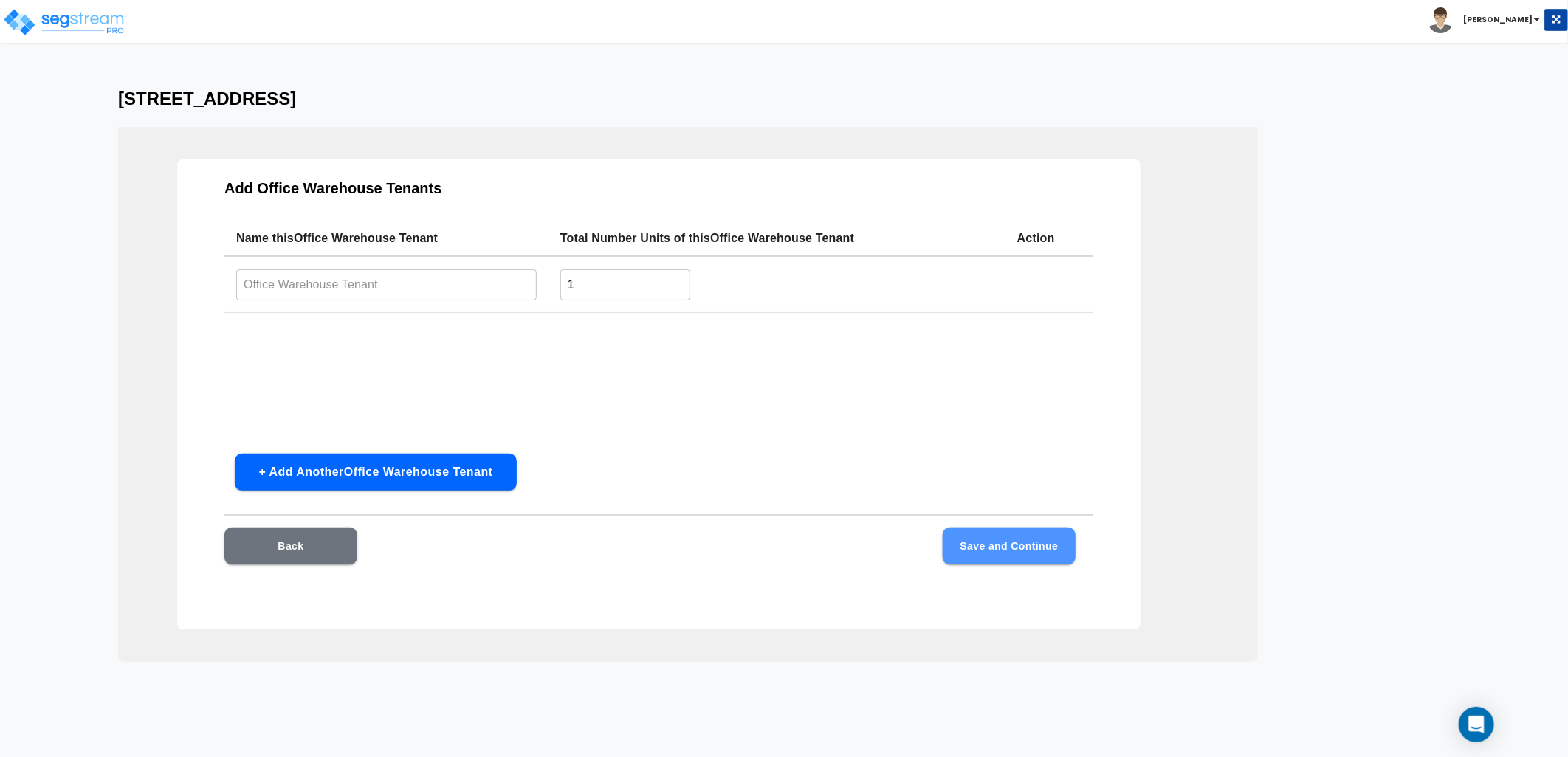
click at [994, 541] on button "Save and Continue" at bounding box center [1009, 546] width 132 height 37
click at [334, 288] on input "text" at bounding box center [387, 285] width 301 height 32
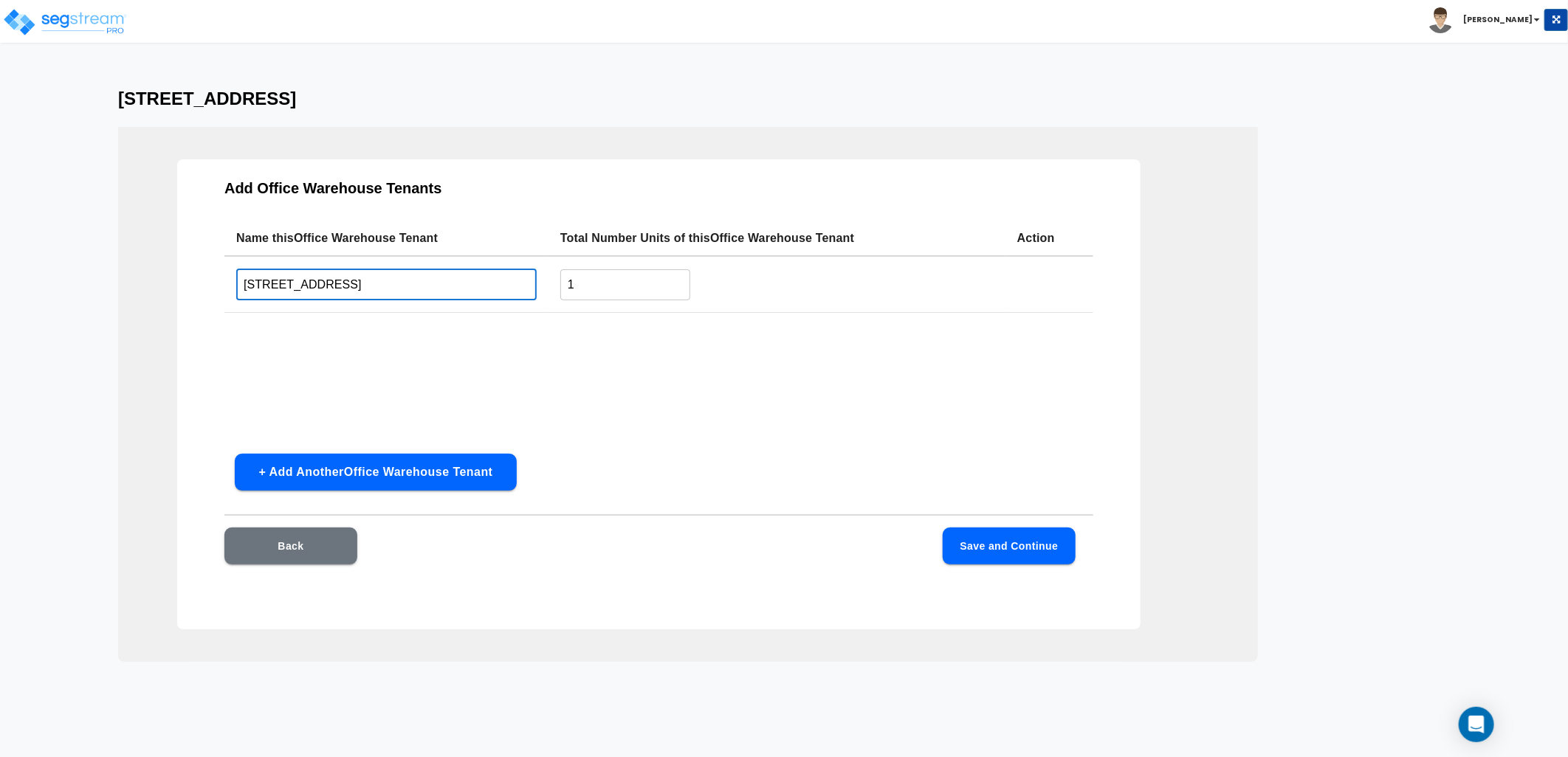
type input "615 Begonia St"
click at [1002, 541] on button "Save and Continue" at bounding box center [1009, 546] width 132 height 37
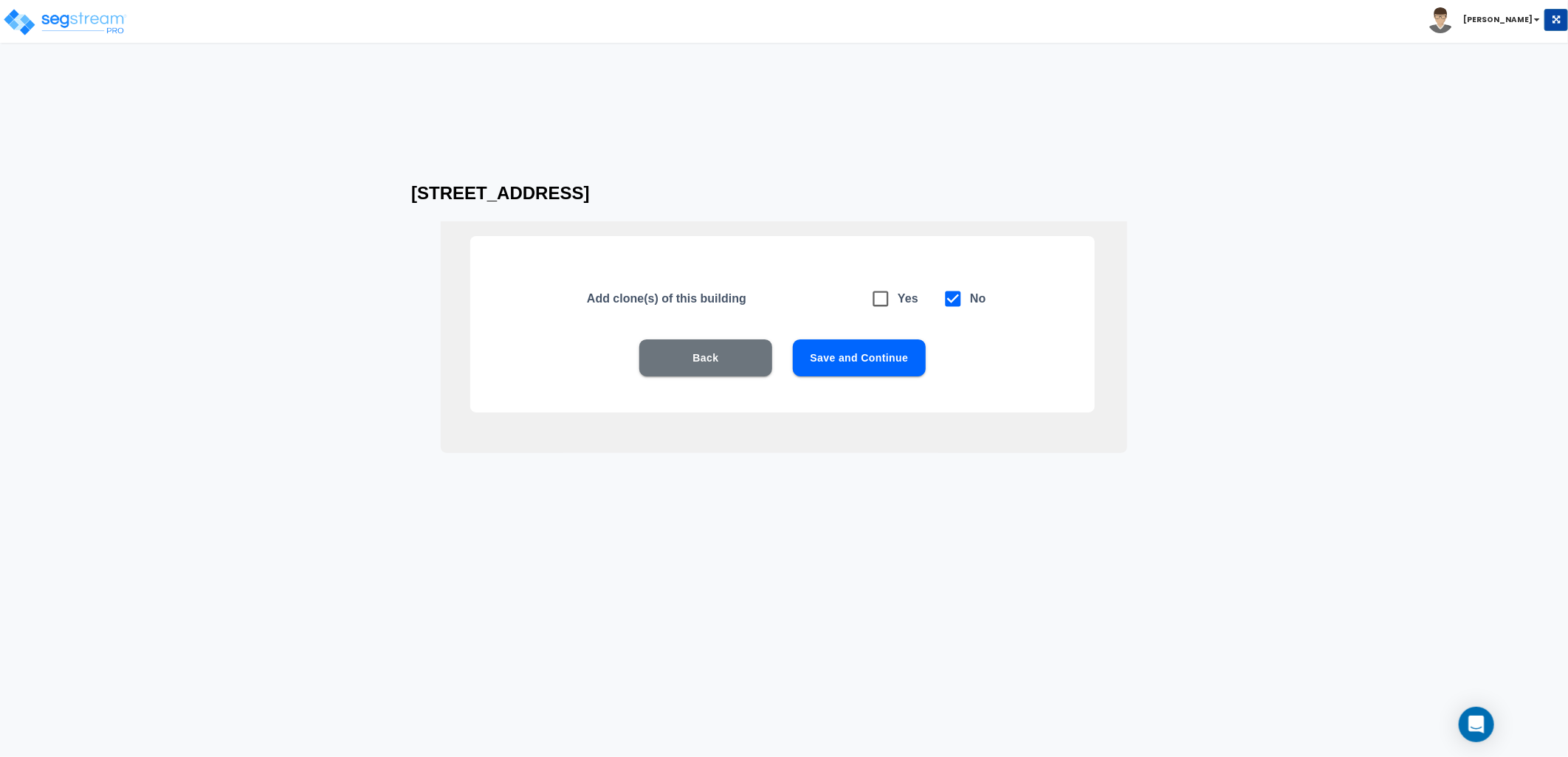
click at [846, 354] on button "Save and Continue" at bounding box center [859, 357] width 132 height 37
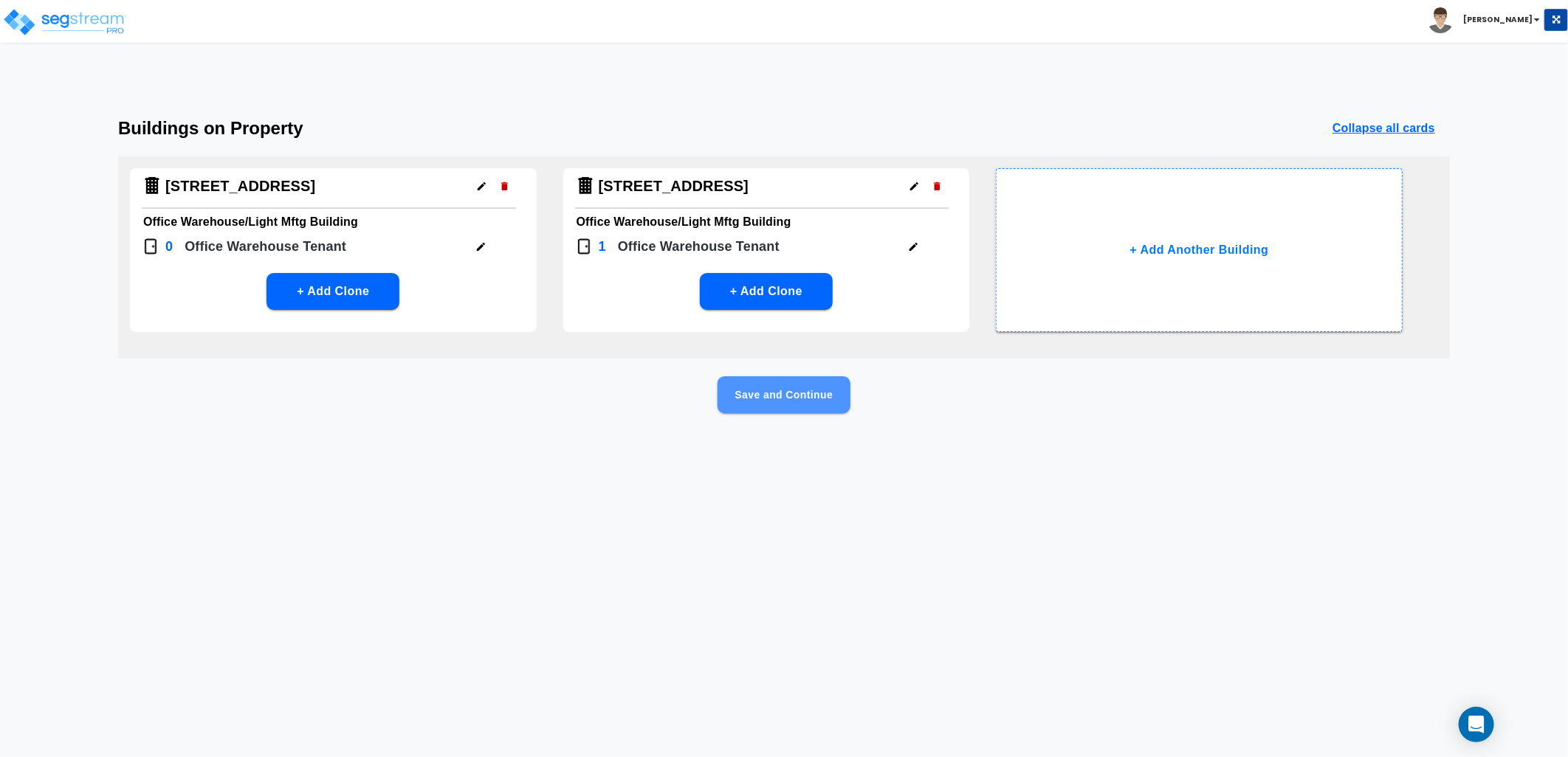
click at [775, 396] on button "Save and Continue" at bounding box center [784, 394] width 132 height 37
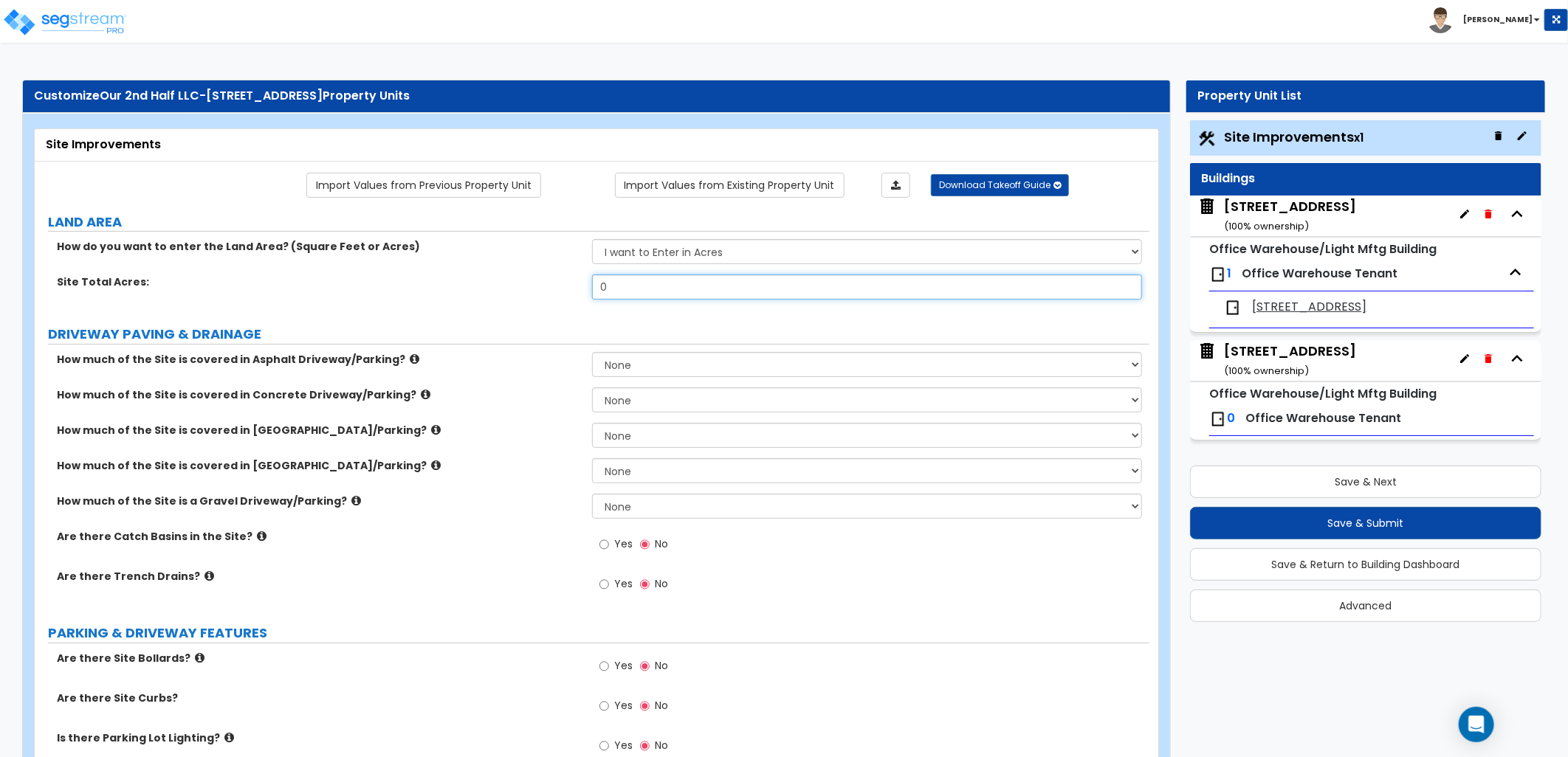
drag, startPoint x: 625, startPoint y: 293, endPoint x: 543, endPoint y: 293, distance: 82.0
click at [543, 293] on div "Site Total Acres: 0" at bounding box center [592, 293] width 1115 height 36
type input ".5"
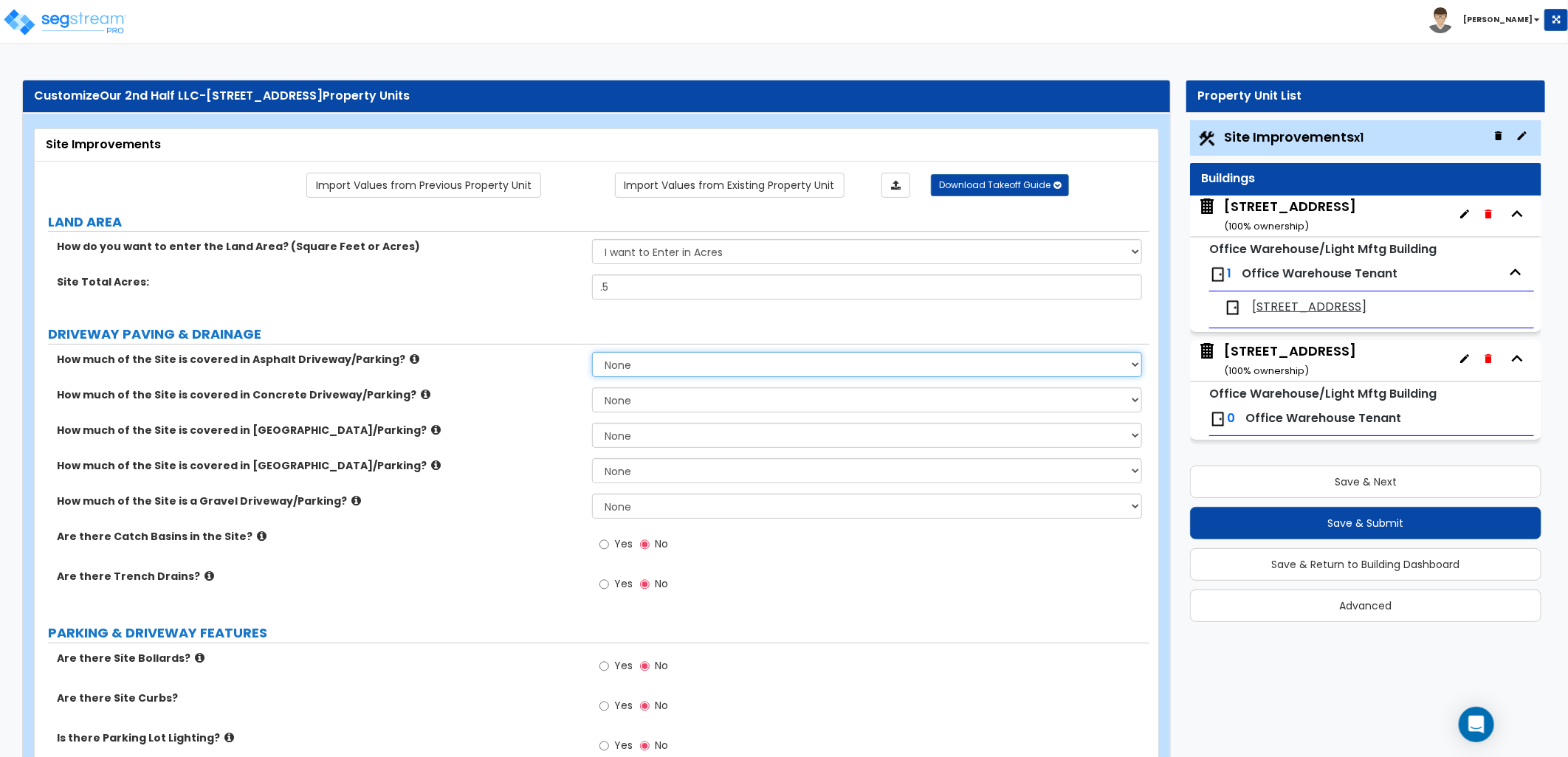
click at [652, 371] on select "None I want to Enter an Approximate Percentage I want to Enter the Square Foota…" at bounding box center [867, 364] width 550 height 25
select select "2"
click at [592, 352] on select "None I want to Enter an Approximate Percentage I want to Enter the Square Foota…" at bounding box center [867, 364] width 550 height 25
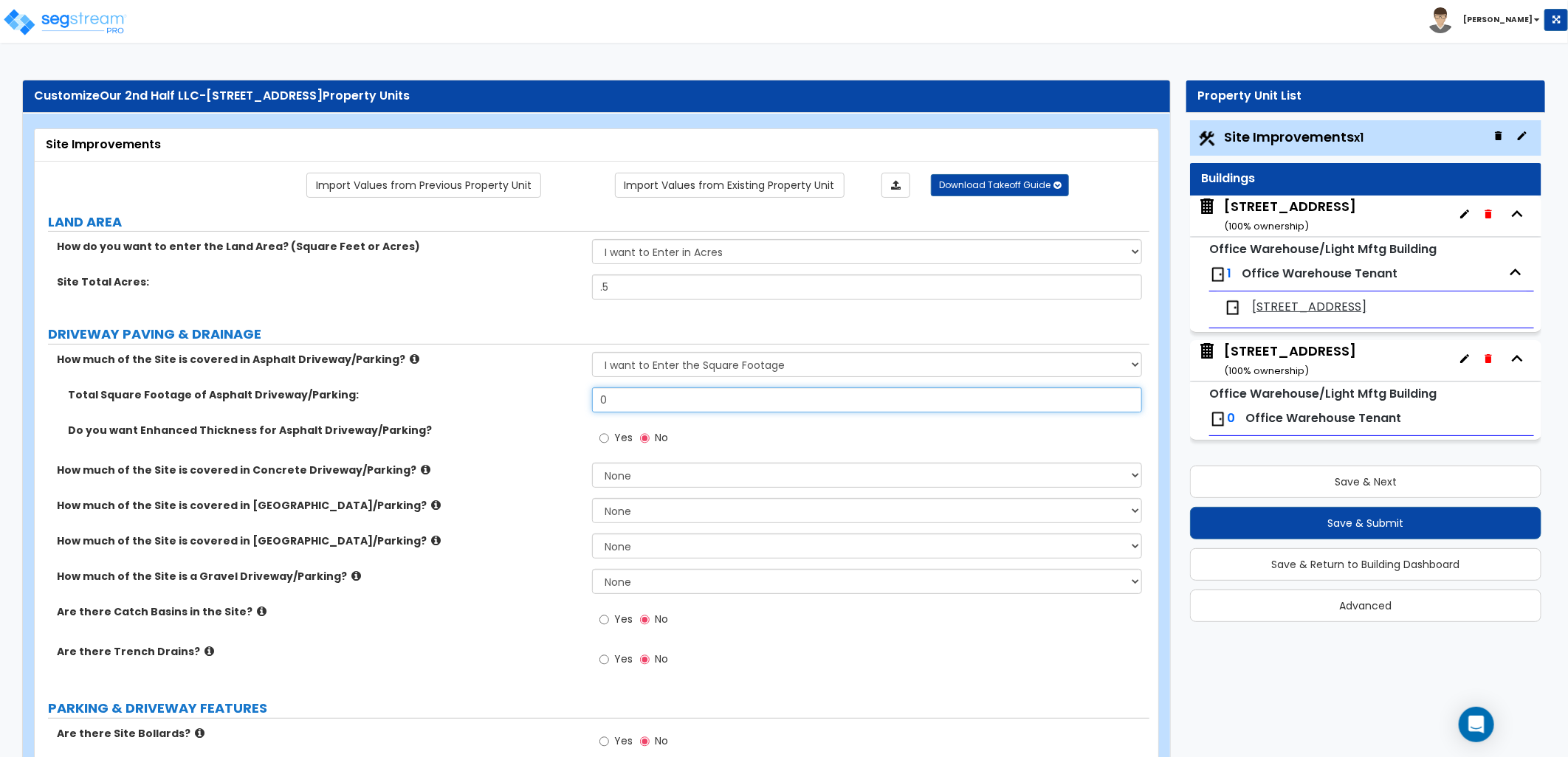
drag, startPoint x: 568, startPoint y: 402, endPoint x: 555, endPoint y: 402, distance: 13.0
click at [555, 402] on div "Total Square Footage of Asphalt Driveway/Parking: 0" at bounding box center [592, 405] width 1115 height 36
type input "13,850"
click at [790, 437] on div "Yes No" at bounding box center [871, 443] width 558 height 40
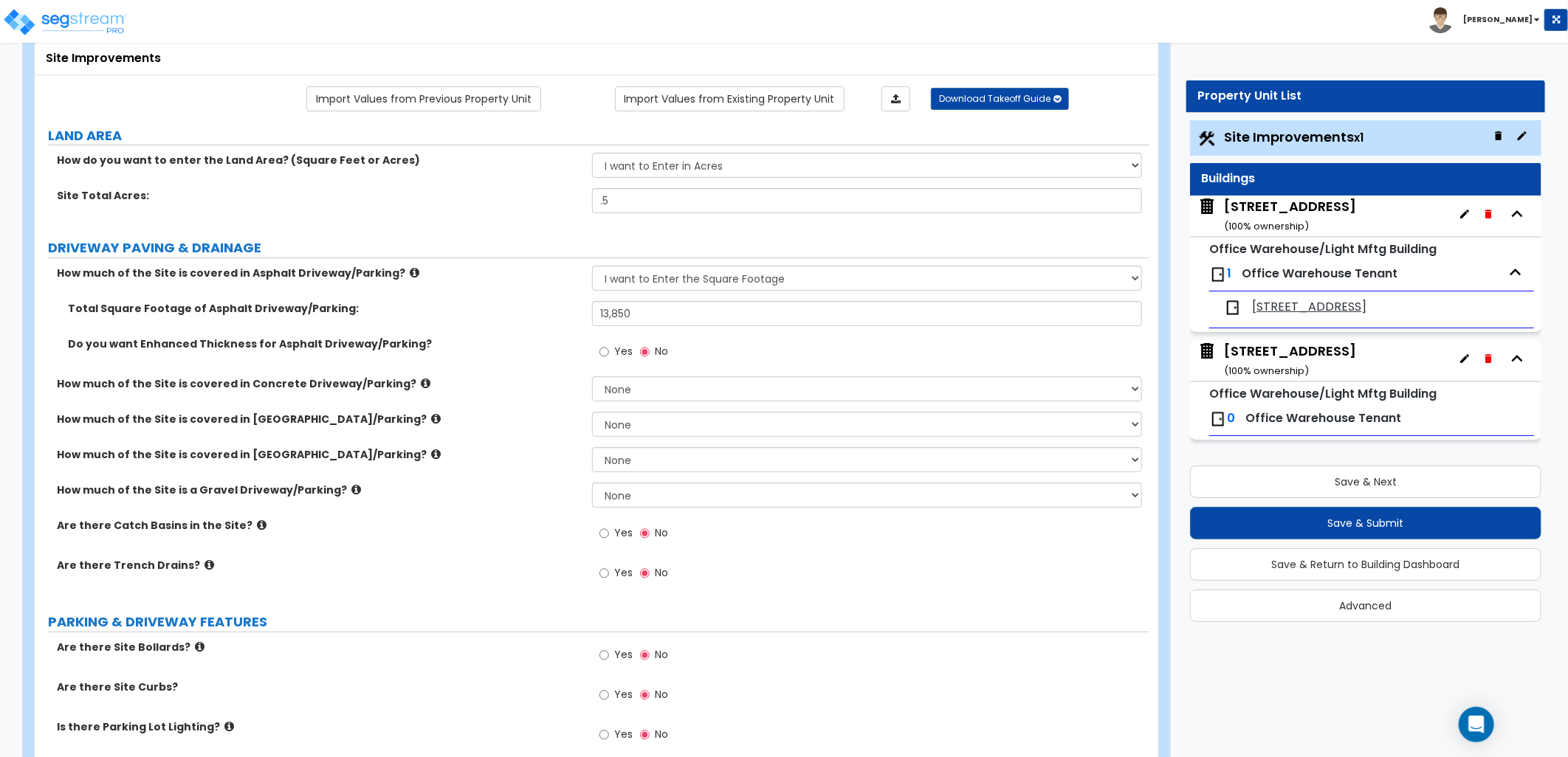
scroll to position [164, 0]
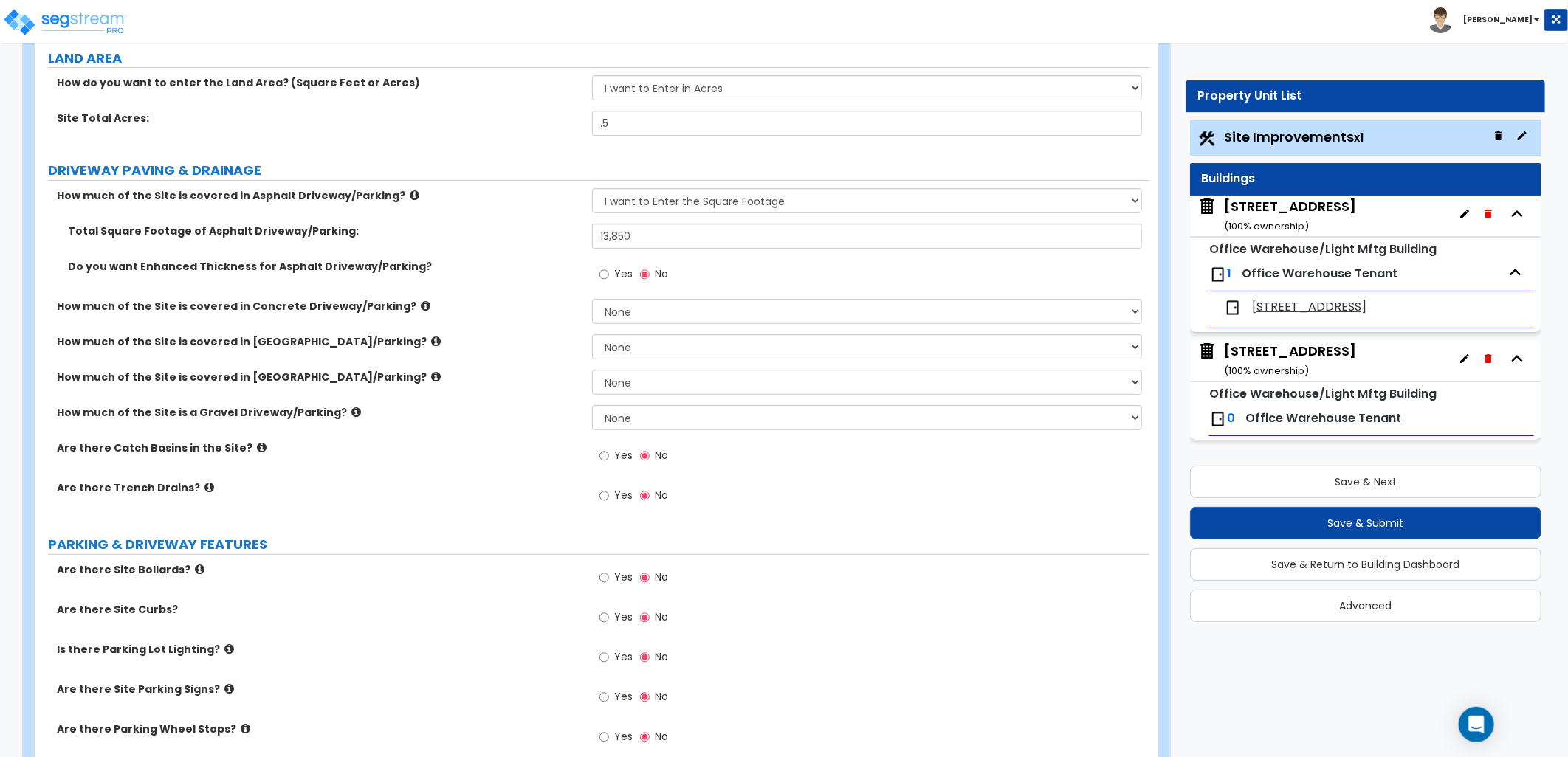
click at [935, 535] on label "PARKING & DRIVEWAY FEATURES" at bounding box center [599, 544] width 1101 height 19
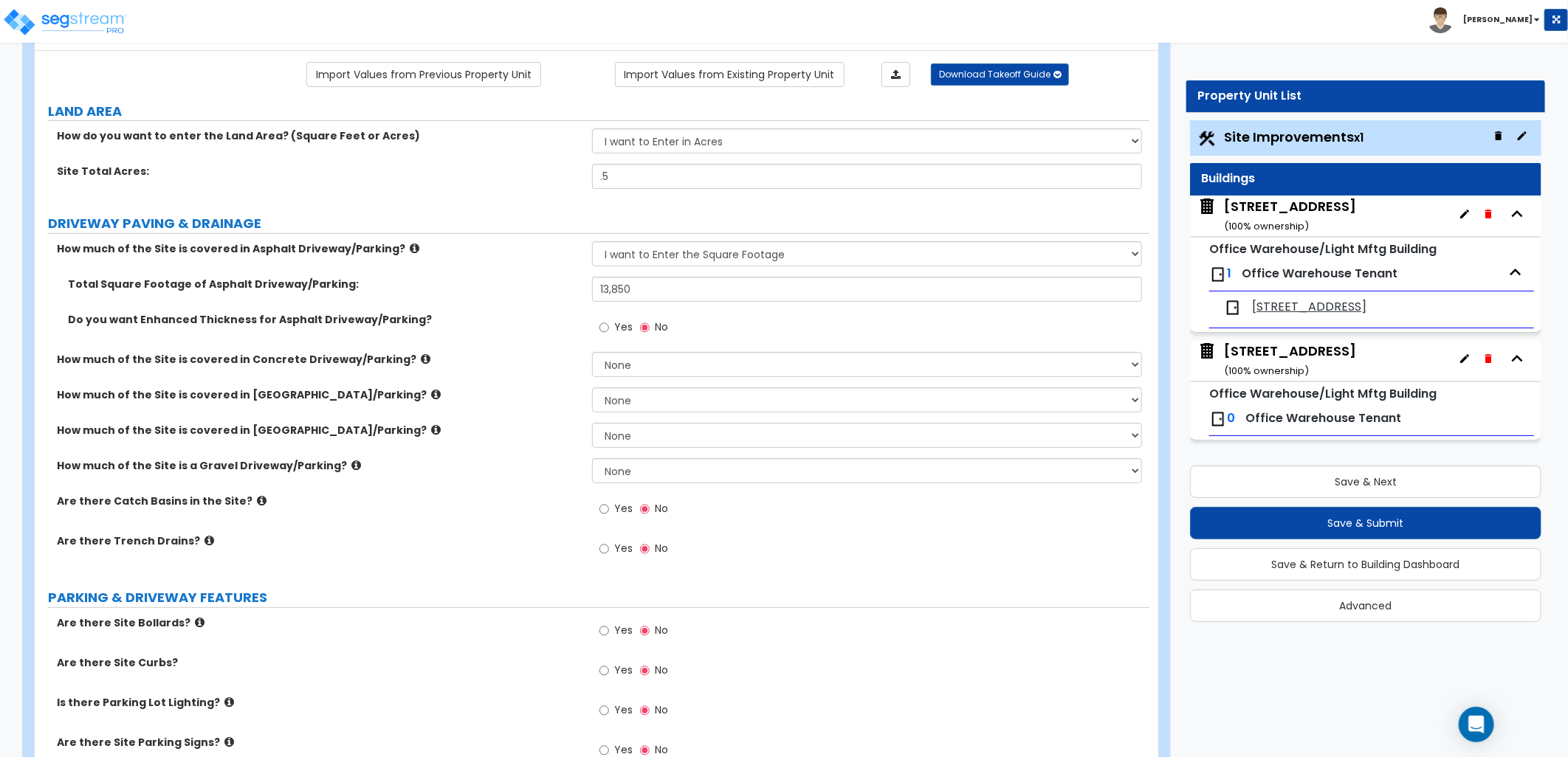
scroll to position [82, 0]
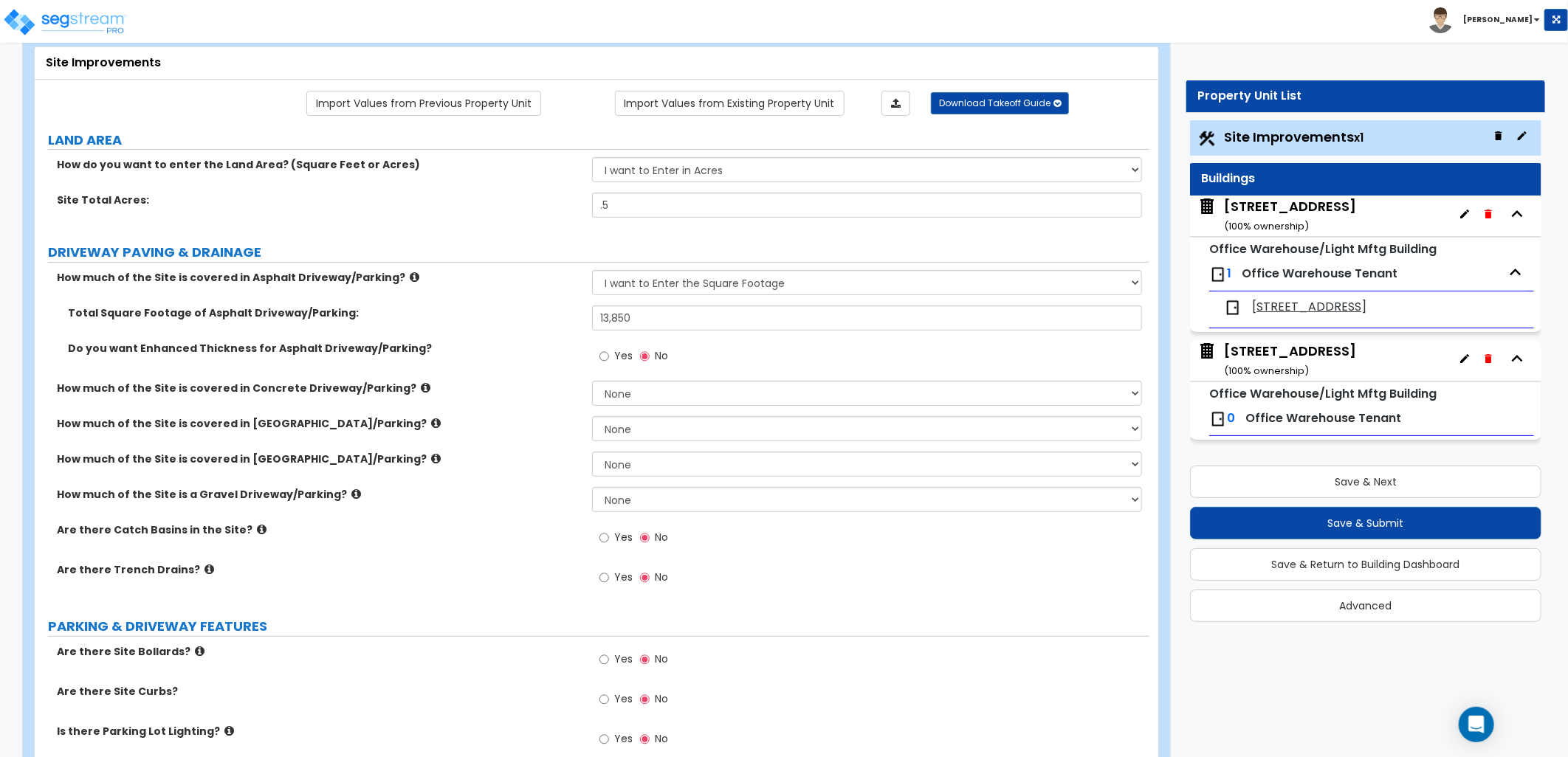
click at [494, 391] on label "How much of the Site is covered in Concrete Driveway/Parking?" at bounding box center [318, 387] width 524 height 15
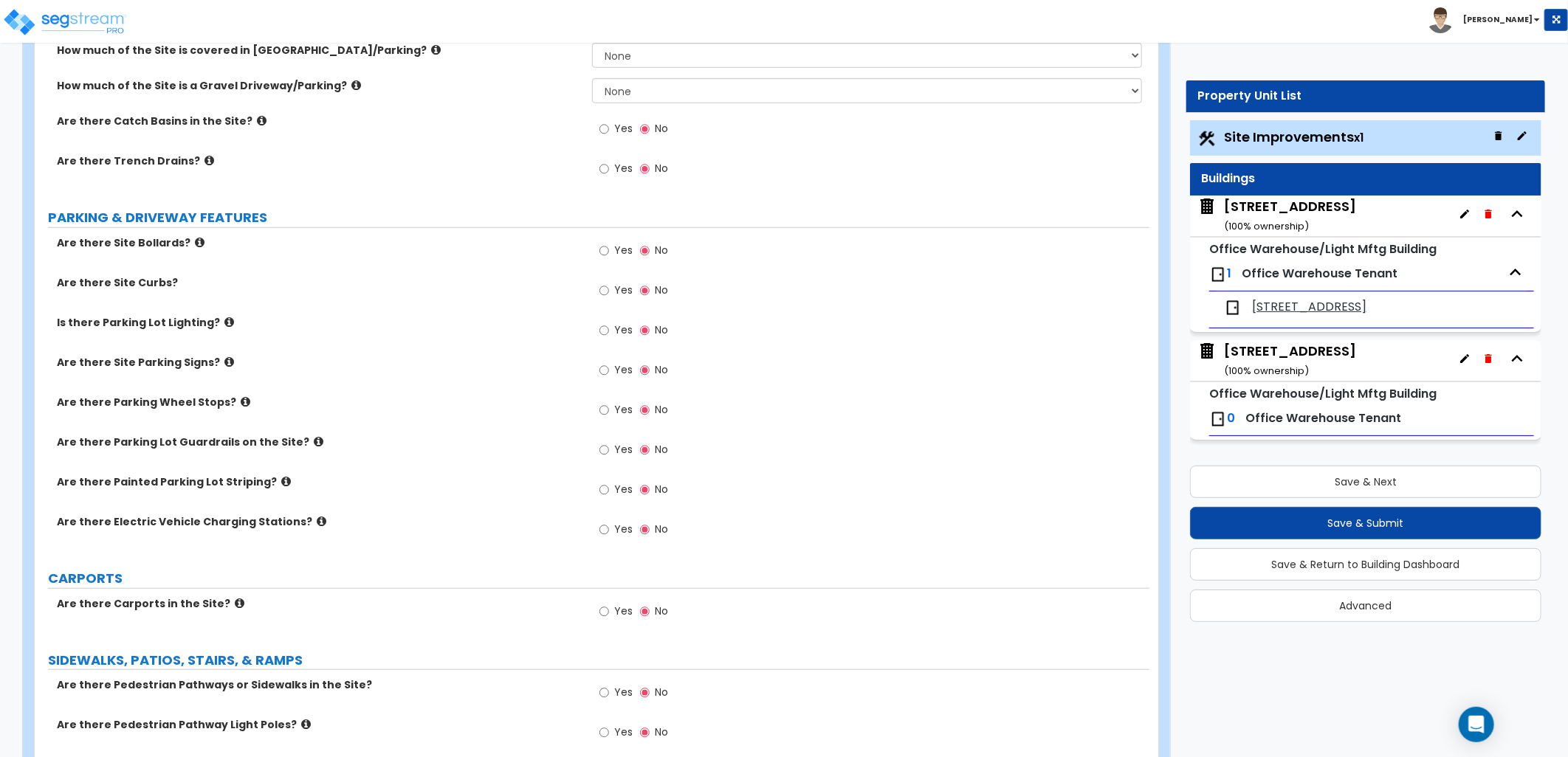
scroll to position [491, 0]
click at [606, 409] on input "Yes" at bounding box center [604, 409] width 10 height 16
radio input "true"
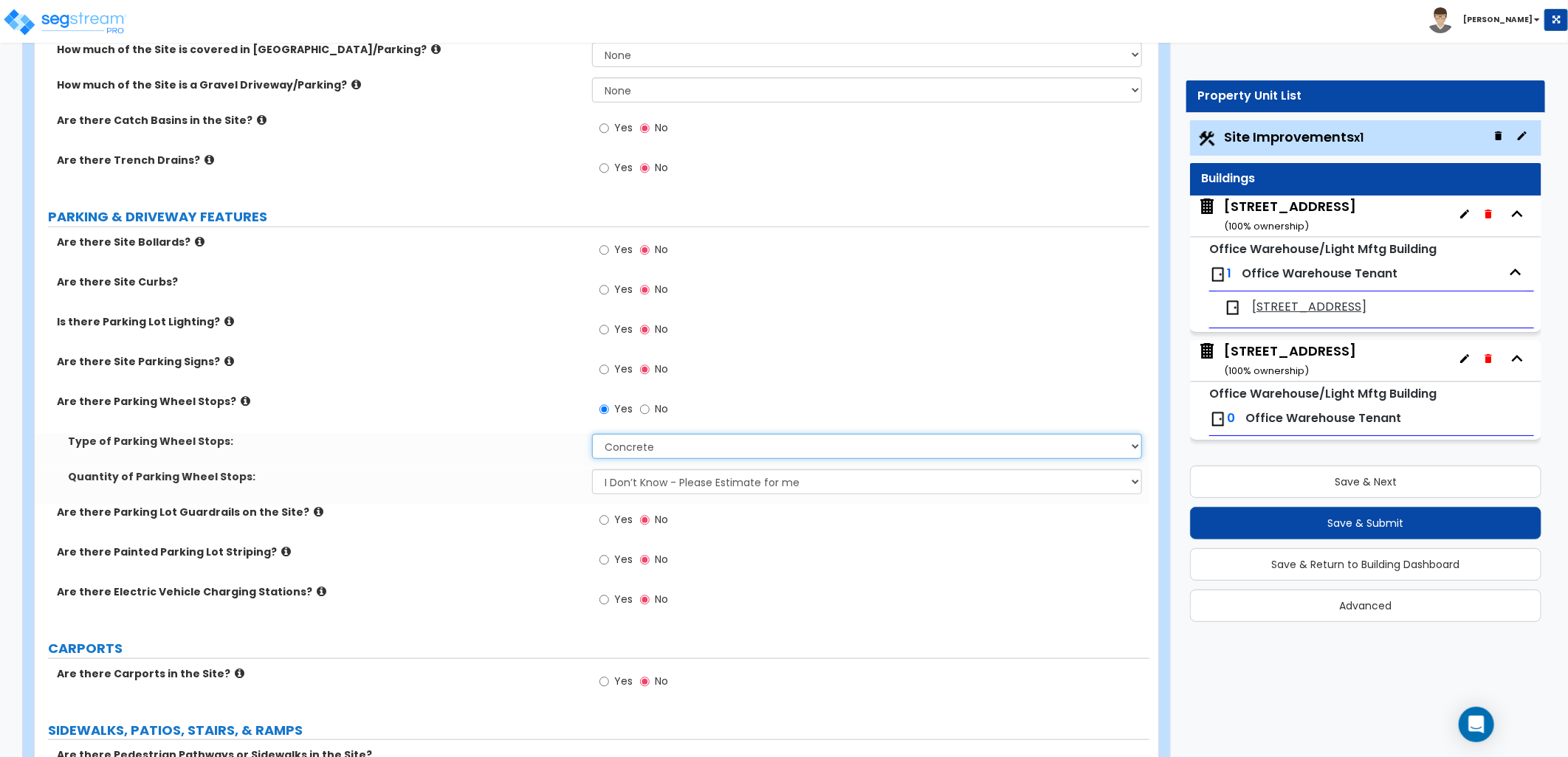
click at [628, 445] on select "Concrete Rubber/Plastic" at bounding box center [867, 446] width 550 height 25
click at [780, 400] on div "Yes No" at bounding box center [871, 414] width 558 height 40
click at [682, 453] on select "Concrete Rubber/Plastic" at bounding box center [867, 446] width 550 height 25
select select "1"
click at [592, 434] on select "Concrete Rubber/Plastic" at bounding box center [867, 446] width 550 height 25
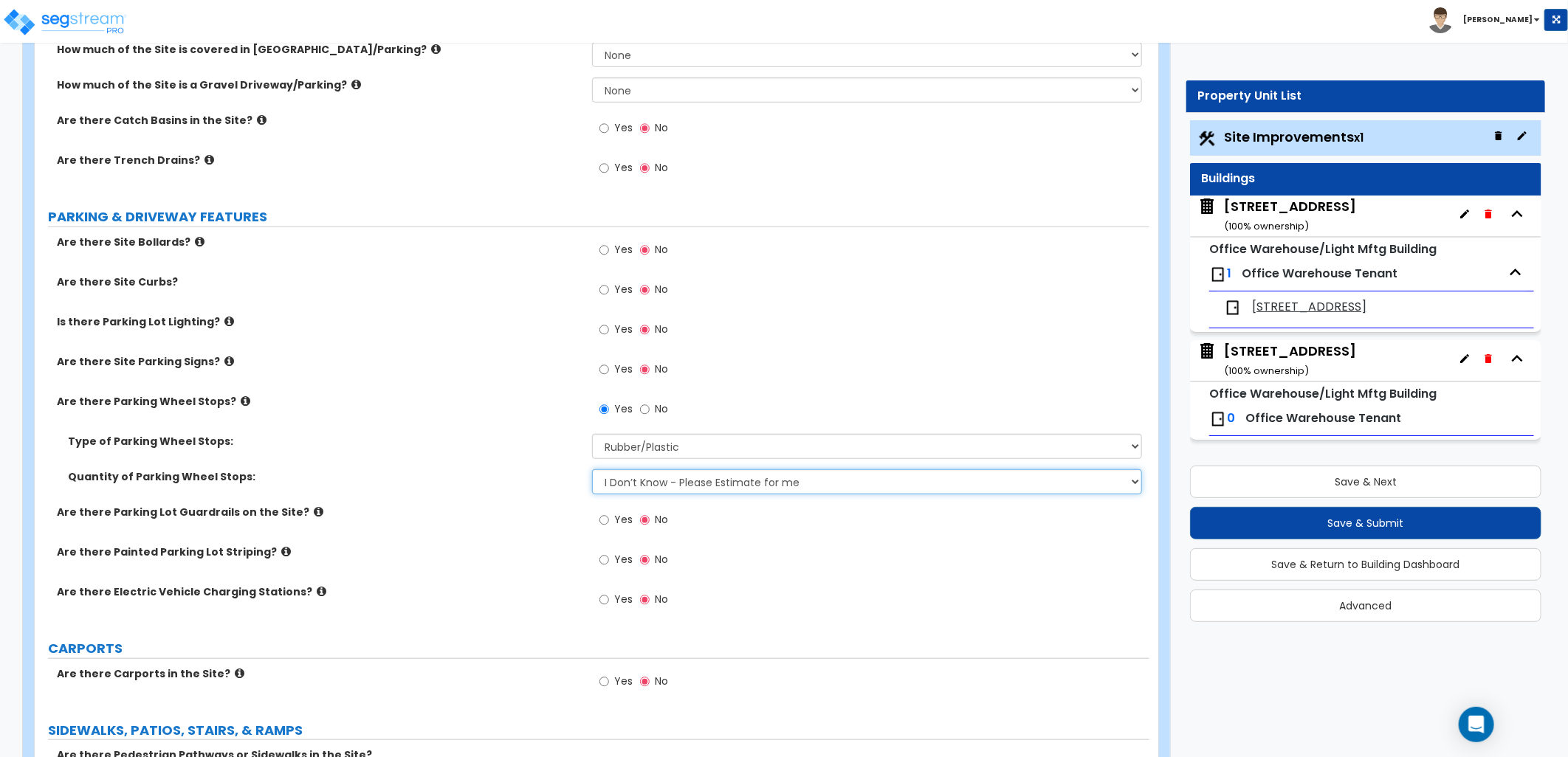
click at [692, 476] on select "I Don’t Know - Please Estimate for me I Want to Enter the Number of Wheel Stops" at bounding box center [867, 481] width 550 height 25
select select "1"
click at [592, 469] on select "I Don’t Know - Please Estimate for me I Want to Enter the Number of Wheel Stops" at bounding box center [867, 481] width 550 height 25
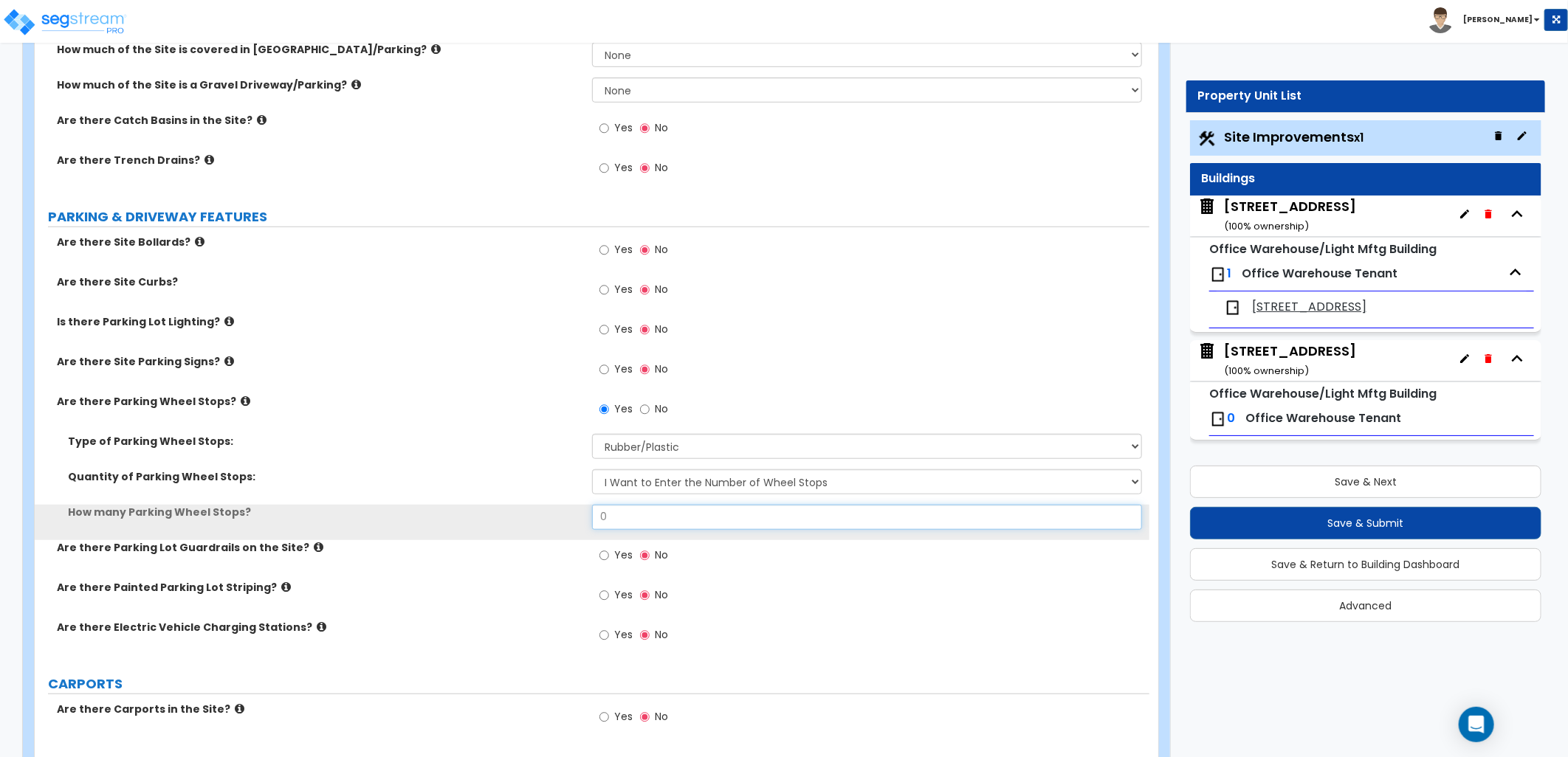
drag, startPoint x: 641, startPoint y: 517, endPoint x: 496, endPoint y: 510, distance: 145.2
click at [496, 510] on div "How many Parking Wheel Stops? 0" at bounding box center [592, 523] width 1115 height 36
type input "15"
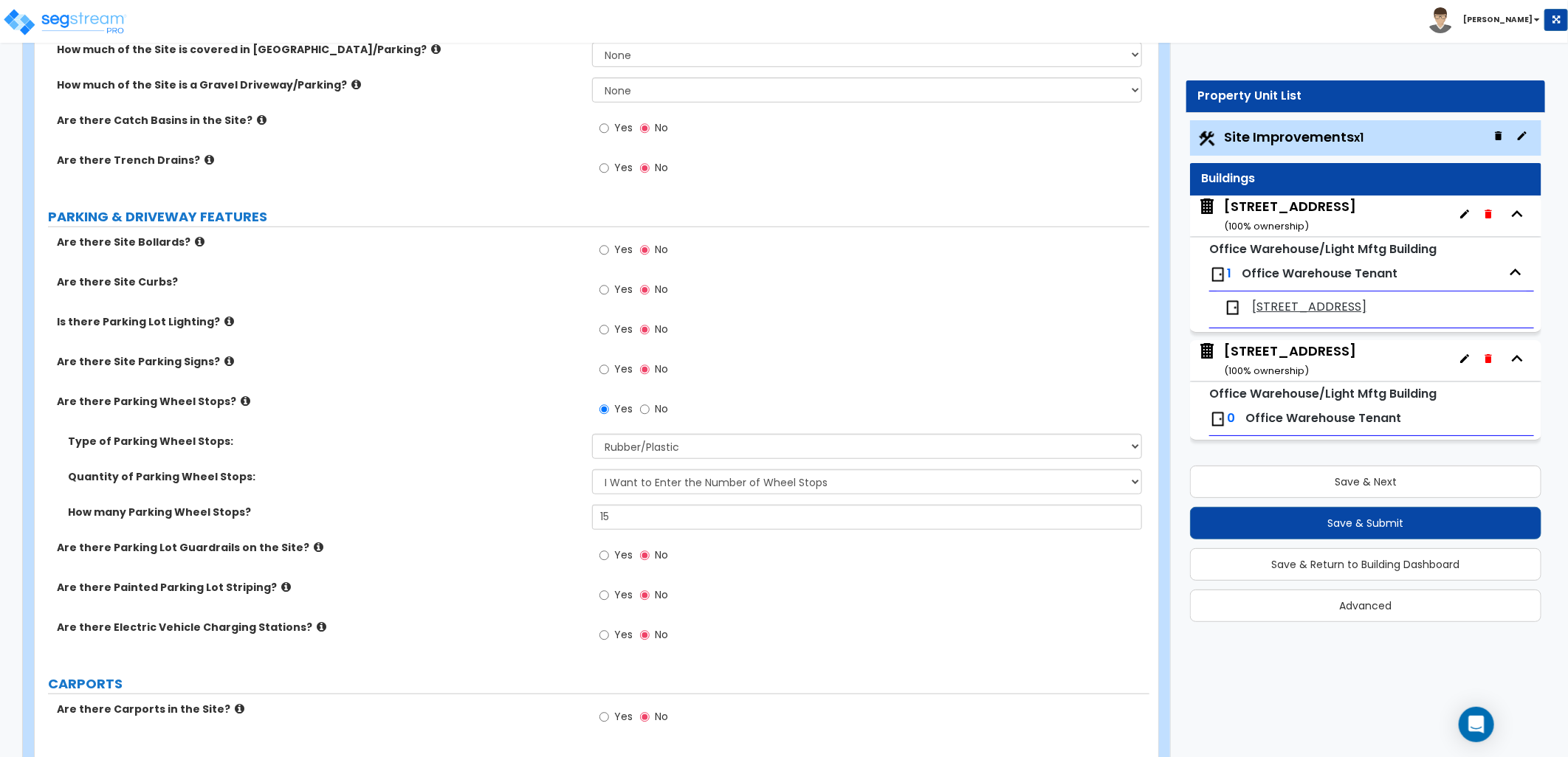
click at [792, 628] on div "Yes No" at bounding box center [871, 639] width 558 height 40
click at [183, 242] on label "Are there Site Bollards?" at bounding box center [318, 241] width 524 height 15
click at [195, 240] on icon at bounding box center [200, 241] width 10 height 11
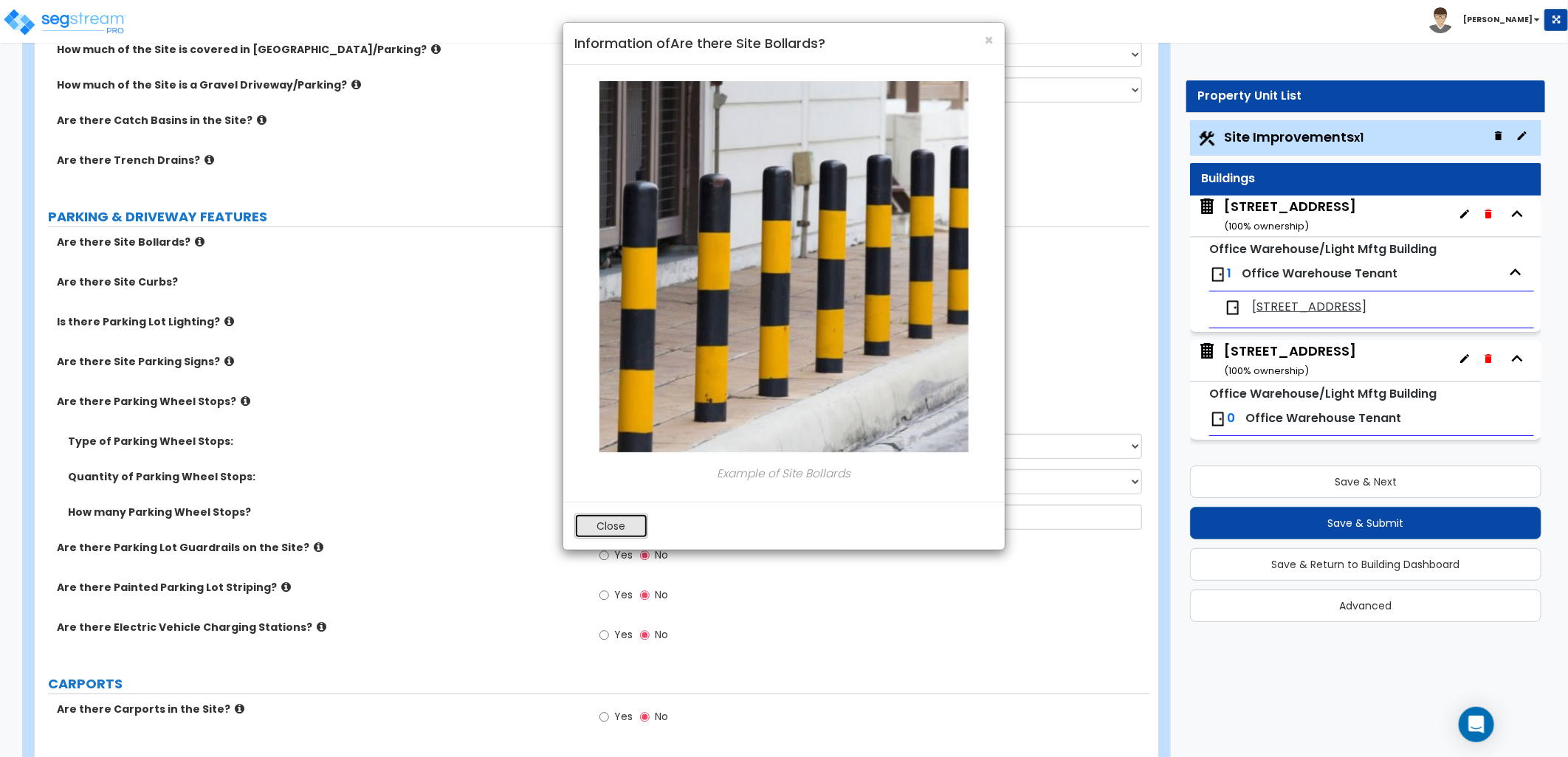
click at [624, 523] on button "Close" at bounding box center [611, 526] width 74 height 25
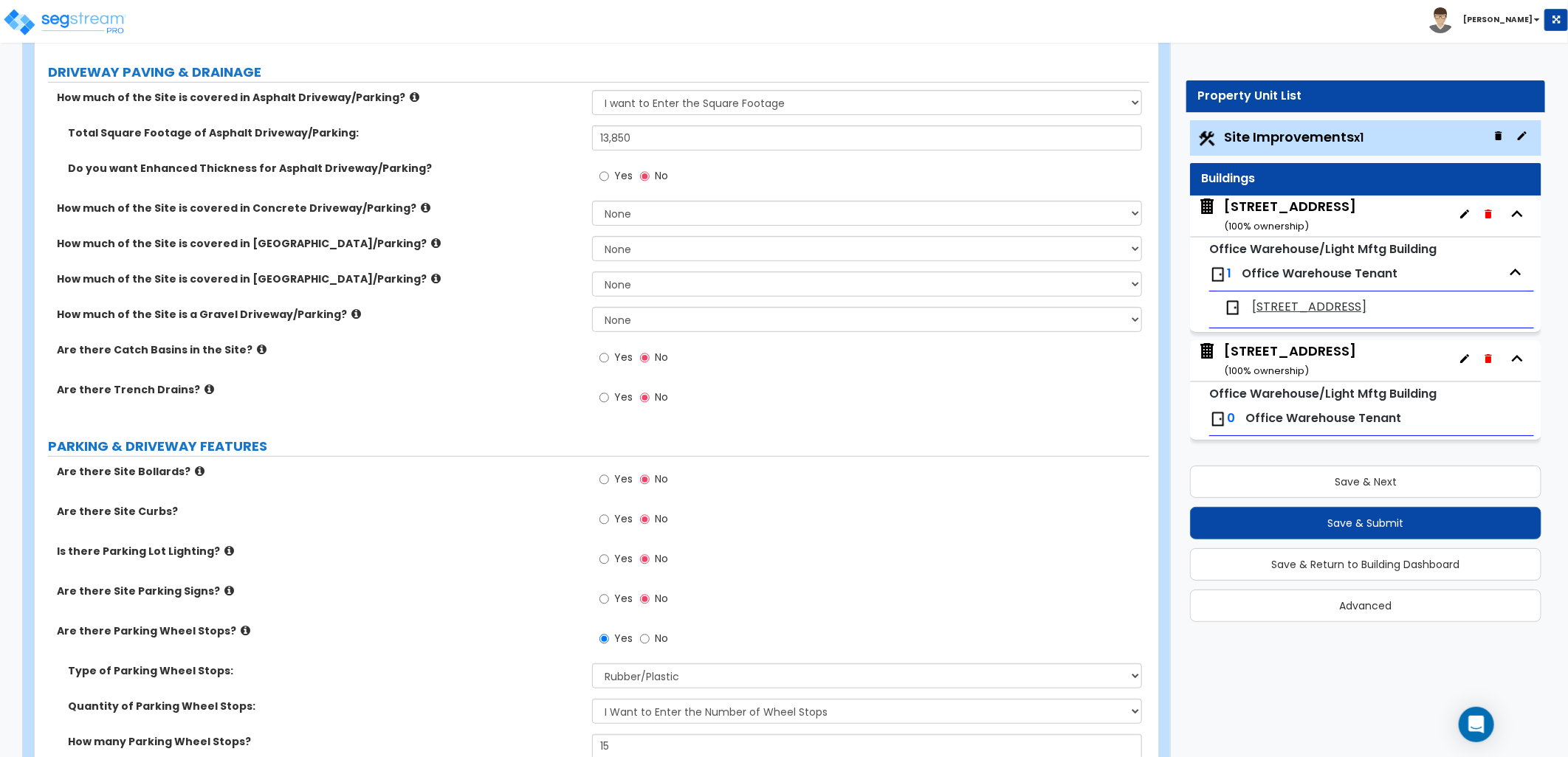
scroll to position [0, 0]
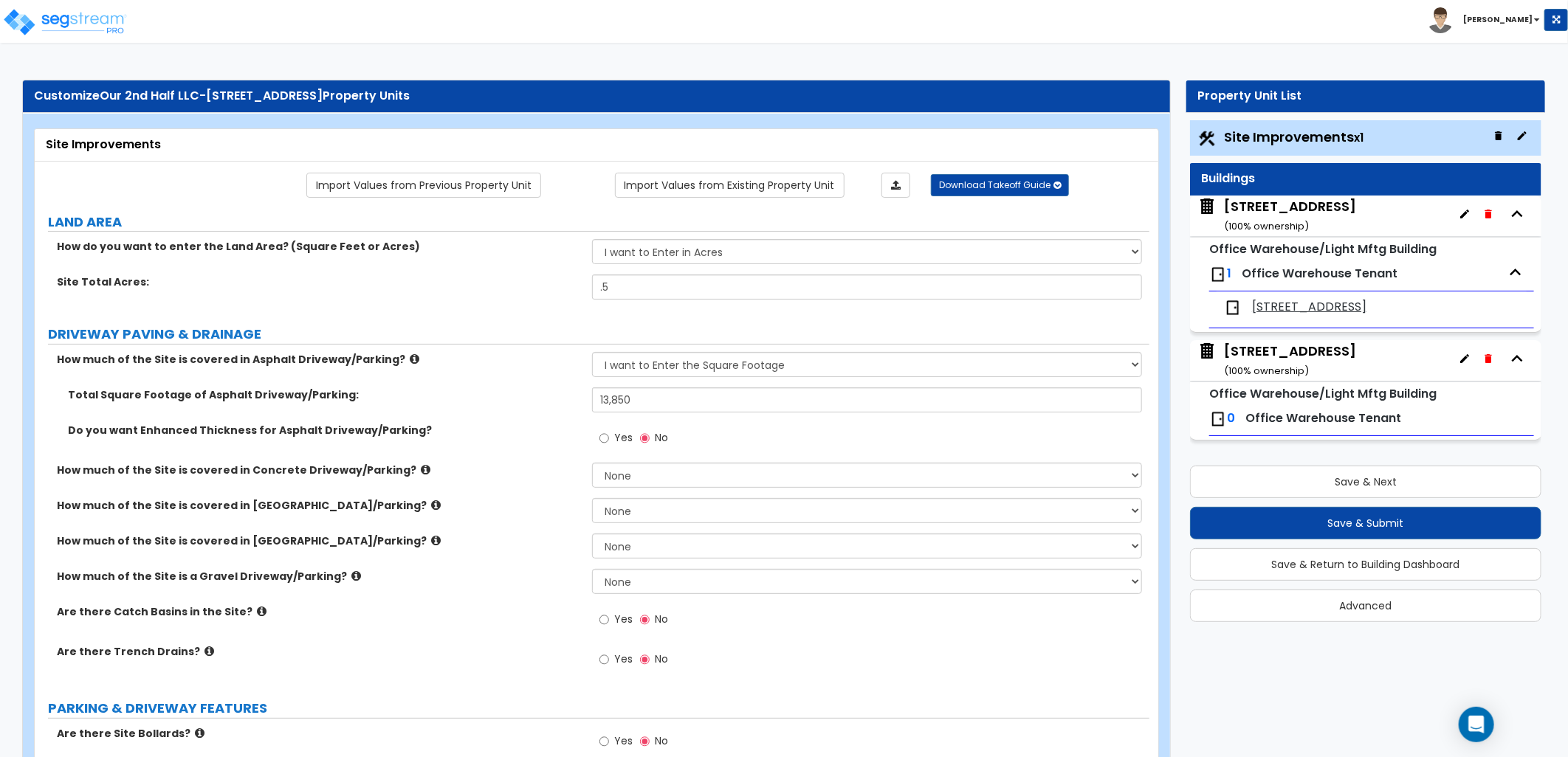
click at [1253, 211] on div "615 Begonia St ( 100 % ownership)" at bounding box center [1290, 215] width 132 height 38
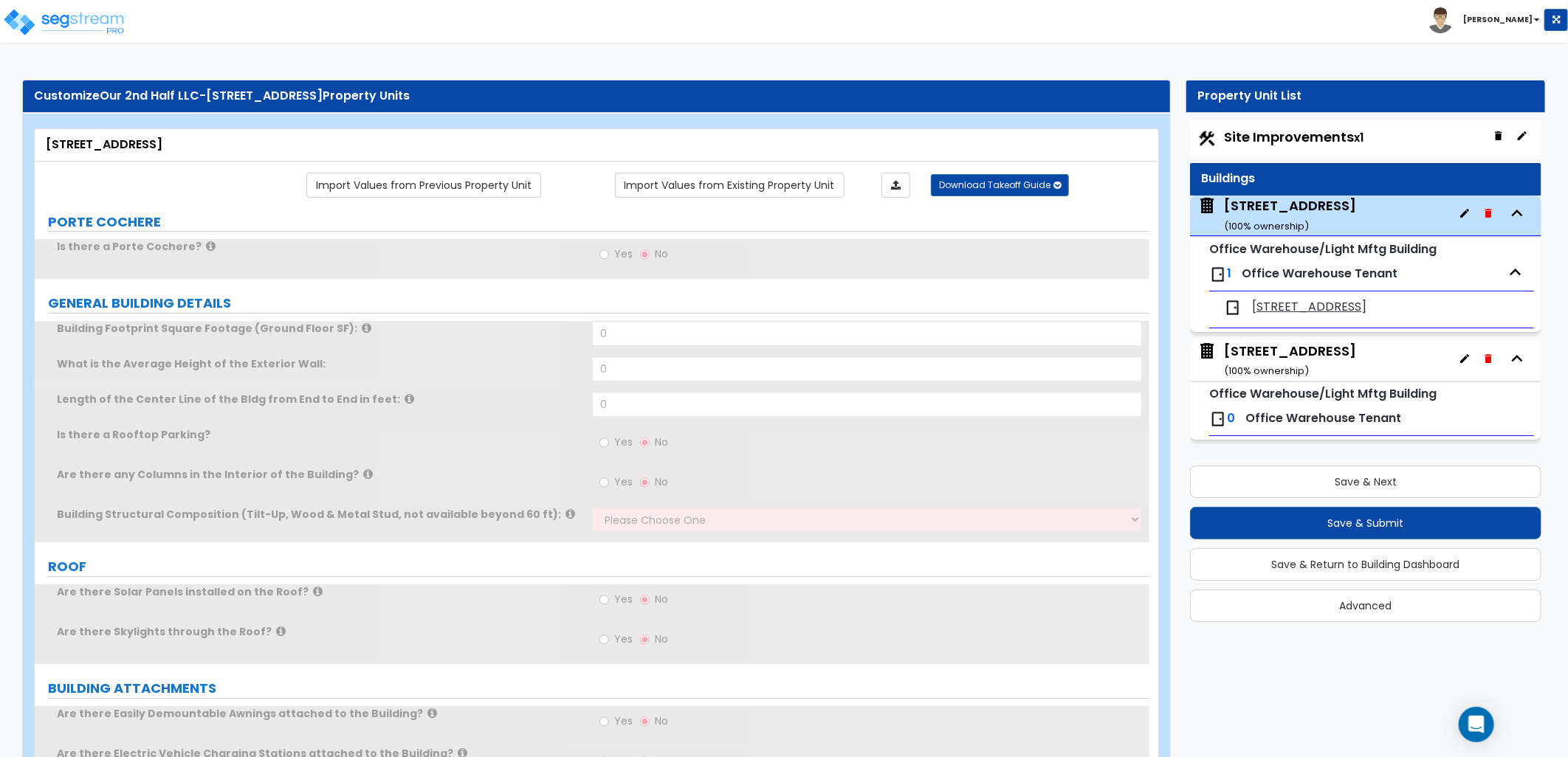
click at [1229, 135] on span "Site Improvements x1" at bounding box center [1293, 136] width 139 height 19
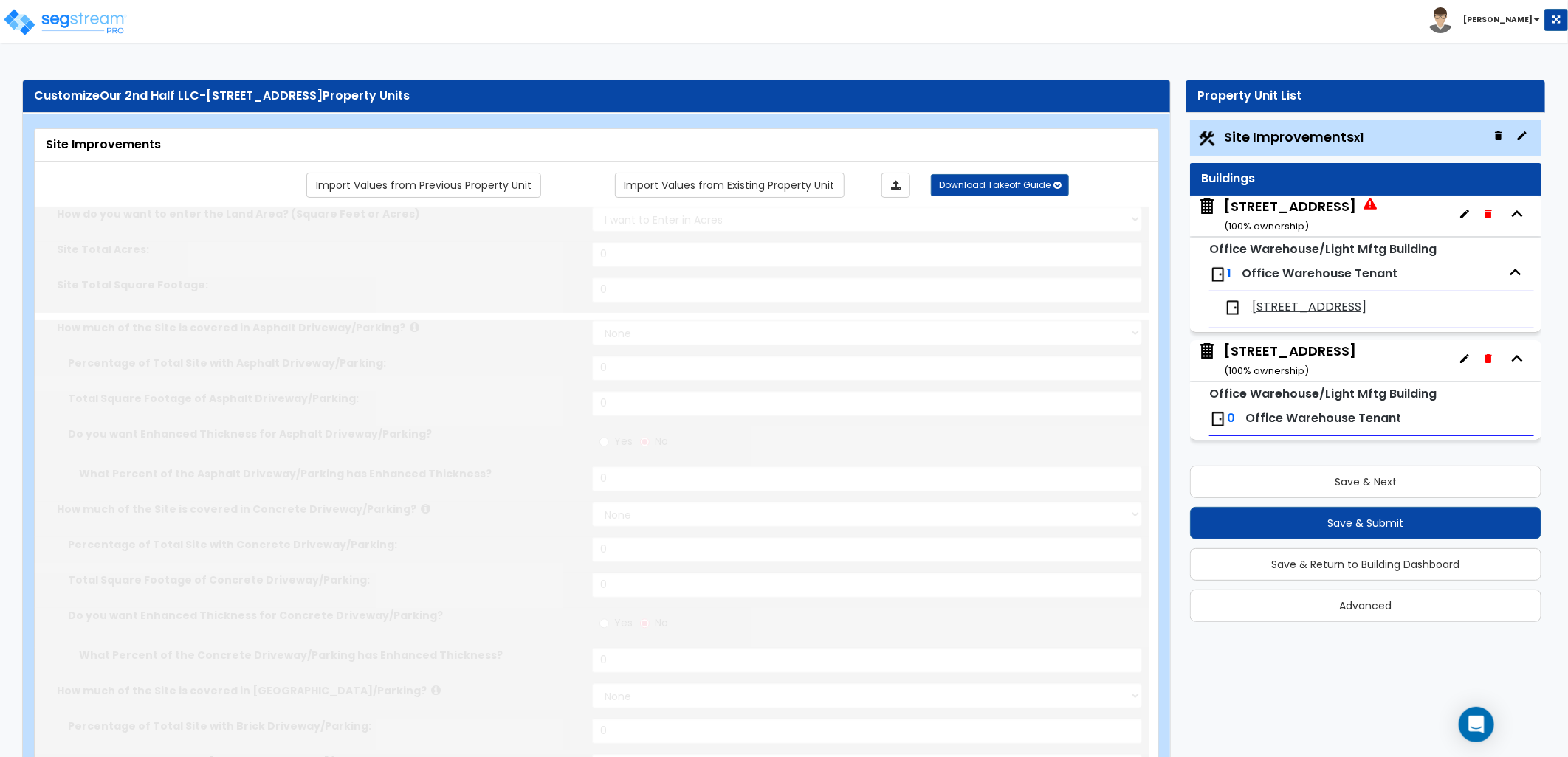
type input "0.5"
select select "2"
type input "13850"
select select "1"
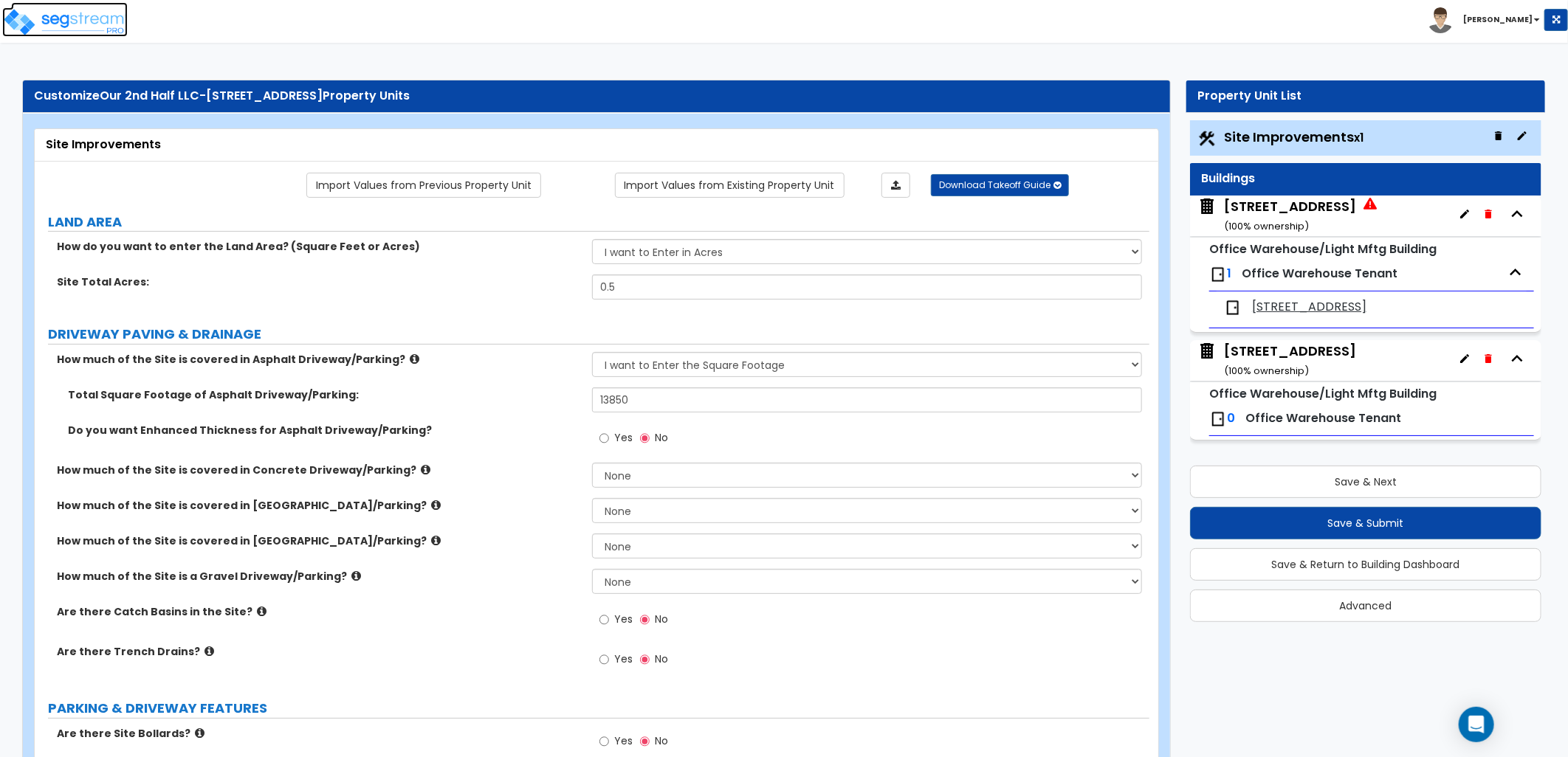
click at [93, 26] on img at bounding box center [64, 22] width 126 height 30
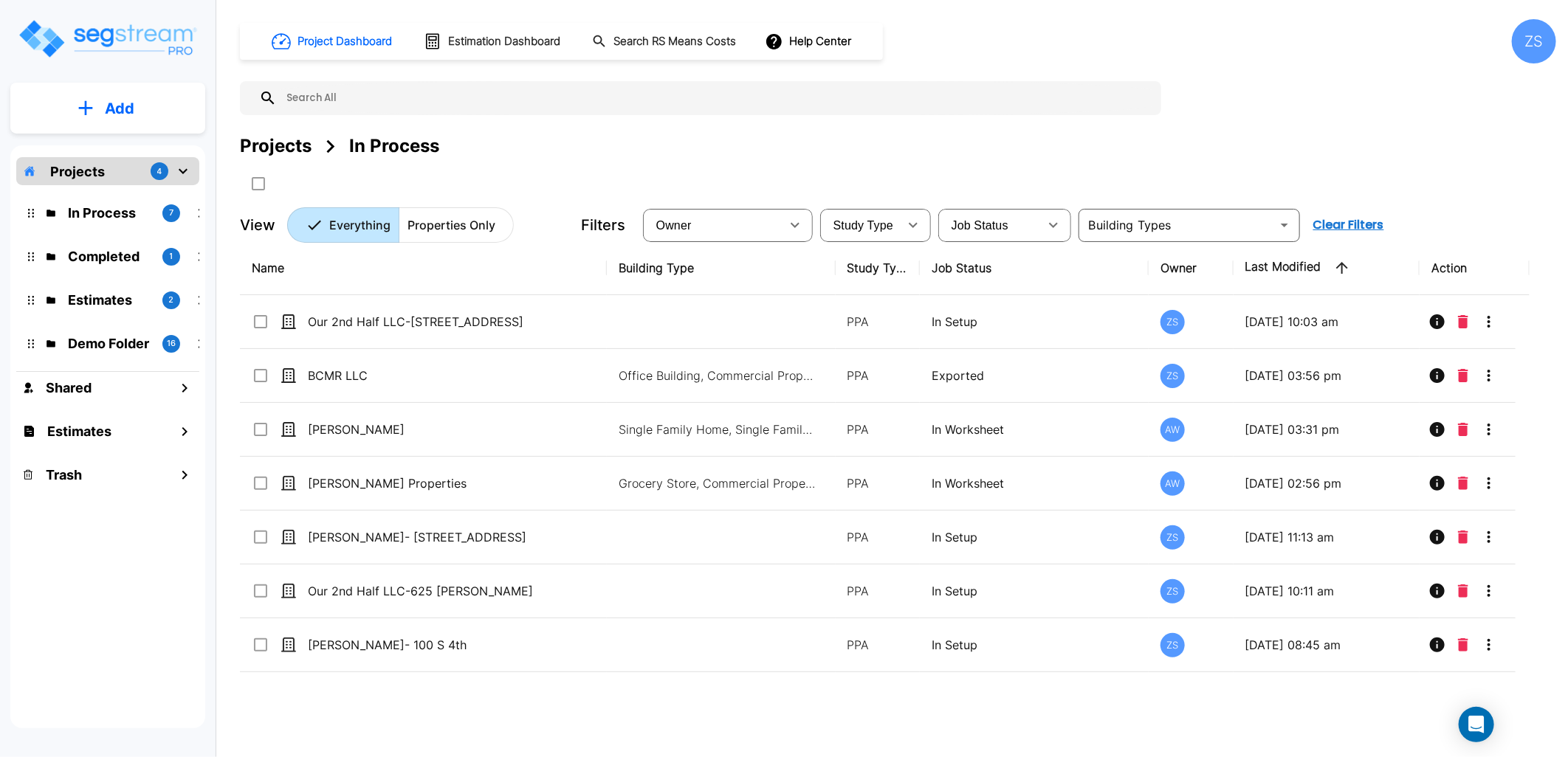
click at [585, 134] on div "Projects In Process" at bounding box center [898, 145] width 1316 height 27
drag, startPoint x: 1272, startPoint y: 93, endPoint x: 1281, endPoint y: 95, distance: 9.2
click at [1275, 93] on div "Project Dashboard Estimation Dashboard Search RS Means Costs Help Center ZS Pro…" at bounding box center [898, 130] width 1316 height 223
click at [1116, 74] on div "Project Dashboard Estimation Dashboard Search RS Means Costs Help Center ZS Pro…" at bounding box center [898, 130] width 1316 height 223
